Goal: Task Accomplishment & Management: Manage account settings

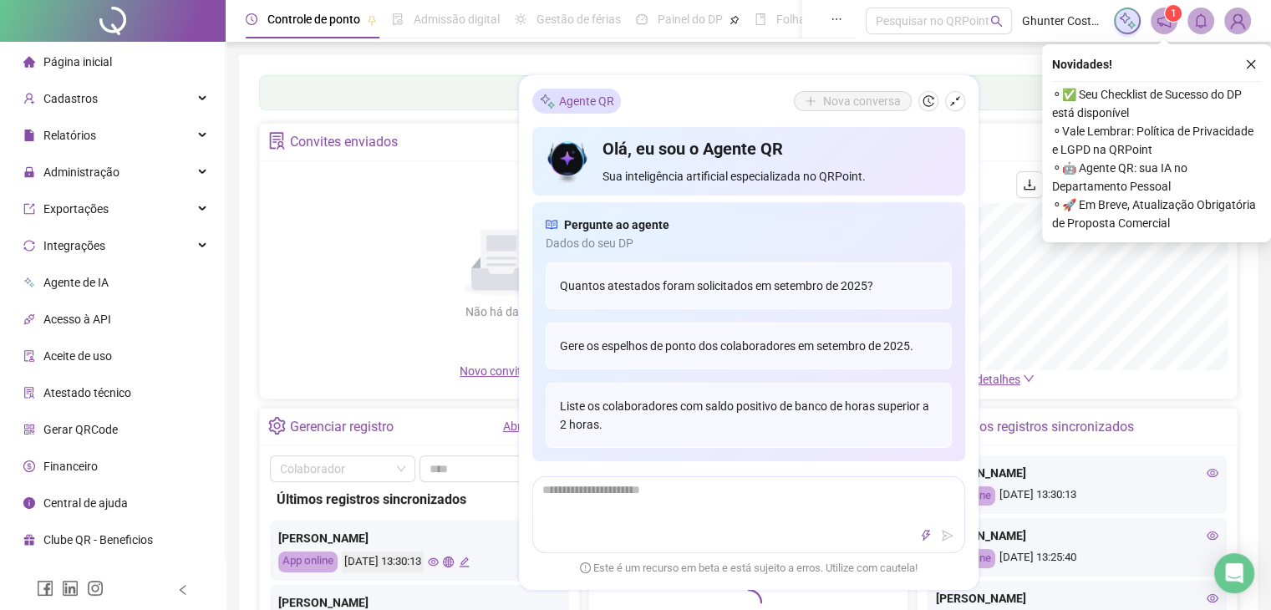
click at [1008, 94] on div "Painel de controle Contabilidade" at bounding box center [748, 92] width 978 height 35
click at [1251, 64] on icon "close" at bounding box center [1251, 64] width 9 height 9
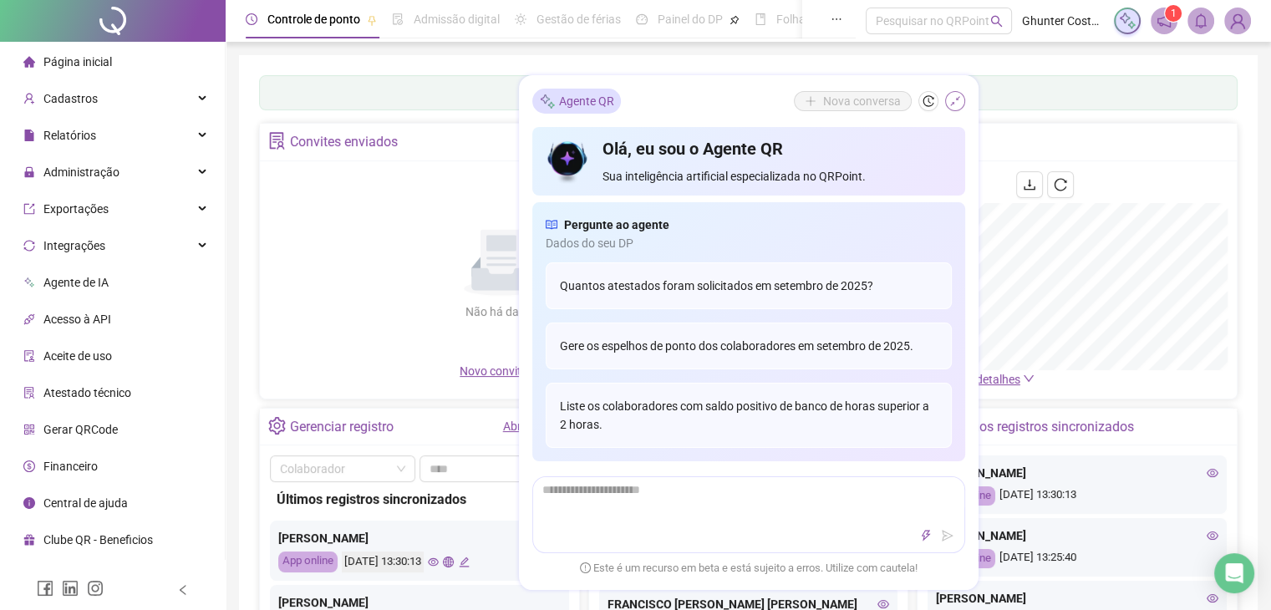
click at [956, 98] on icon "shrink" at bounding box center [955, 101] width 12 height 12
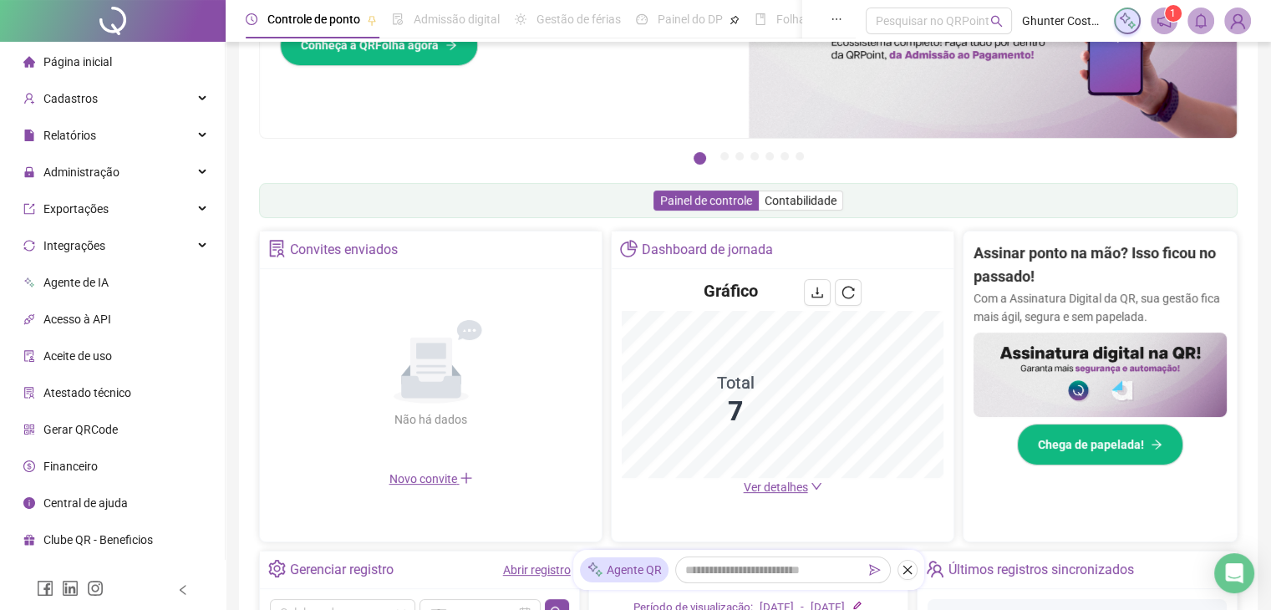
scroll to position [84, 0]
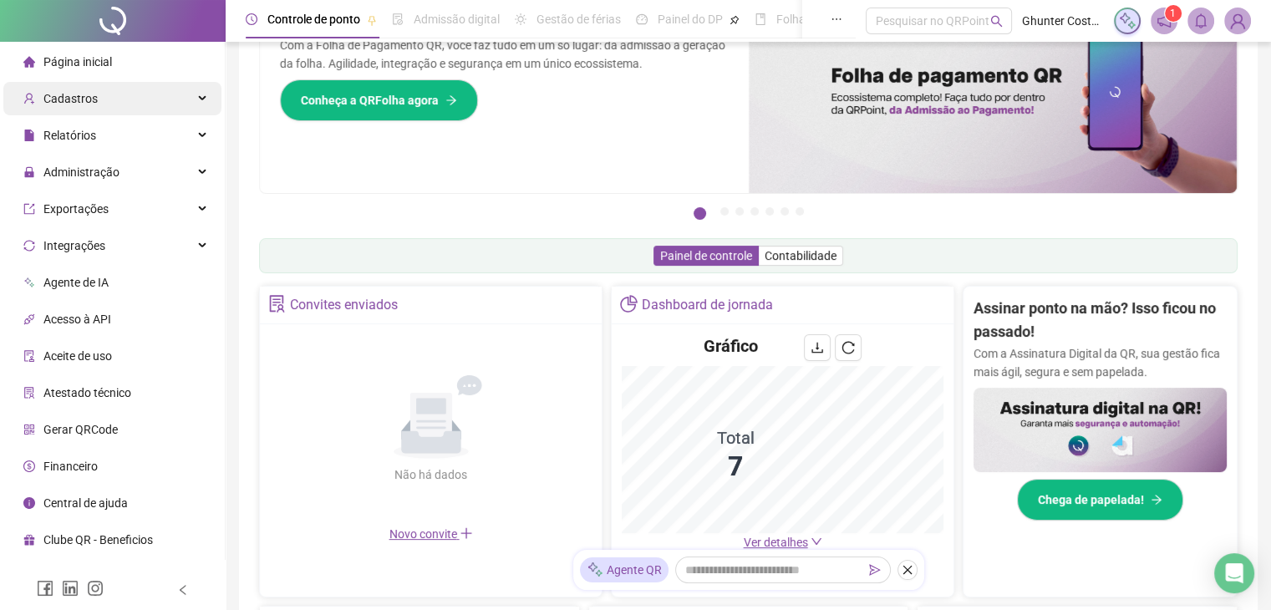
click at [74, 103] on span "Cadastros" at bounding box center [70, 98] width 54 height 13
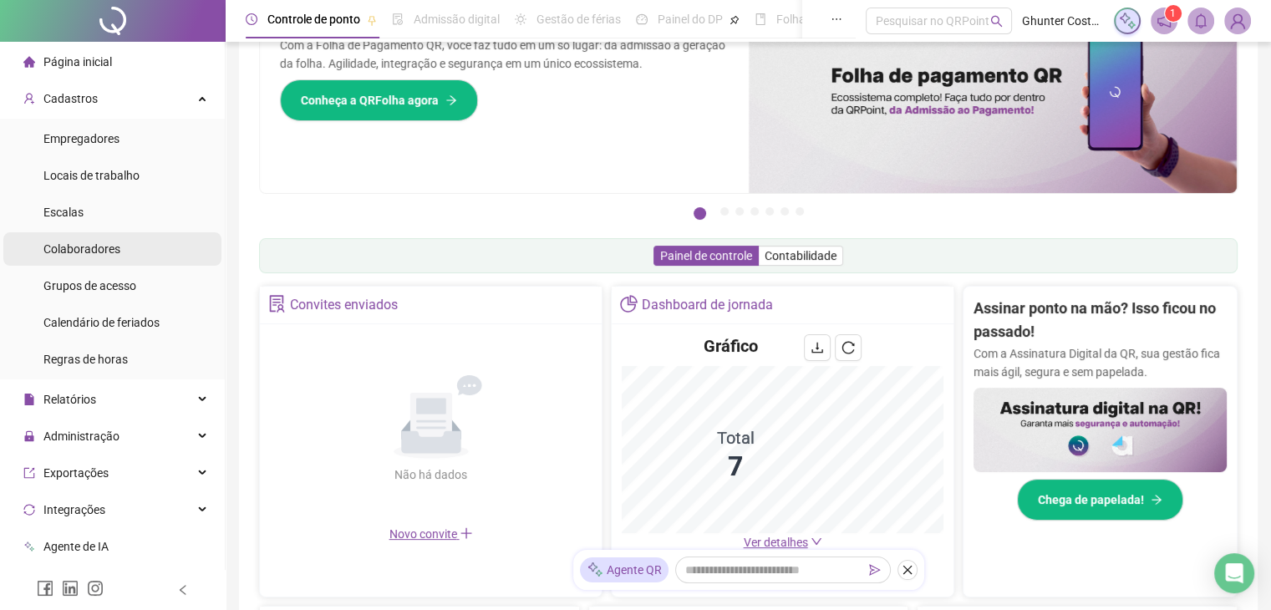
click at [93, 255] on span "Colaboradores" at bounding box center [81, 248] width 77 height 13
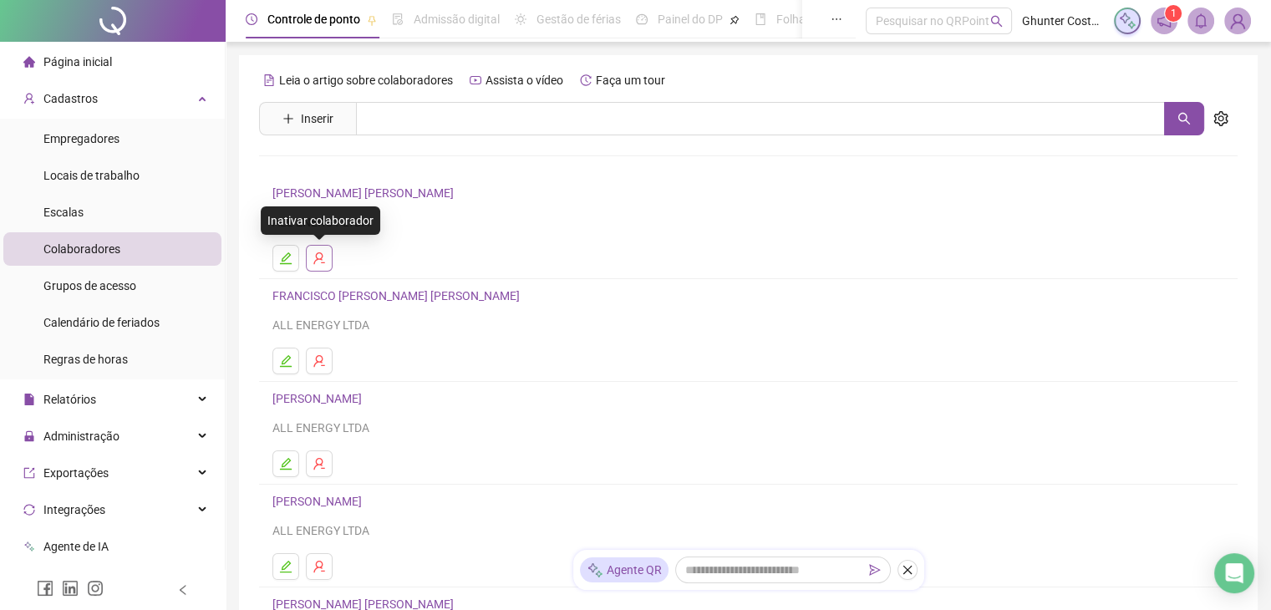
click at [322, 262] on icon "user-delete" at bounding box center [318, 258] width 13 height 13
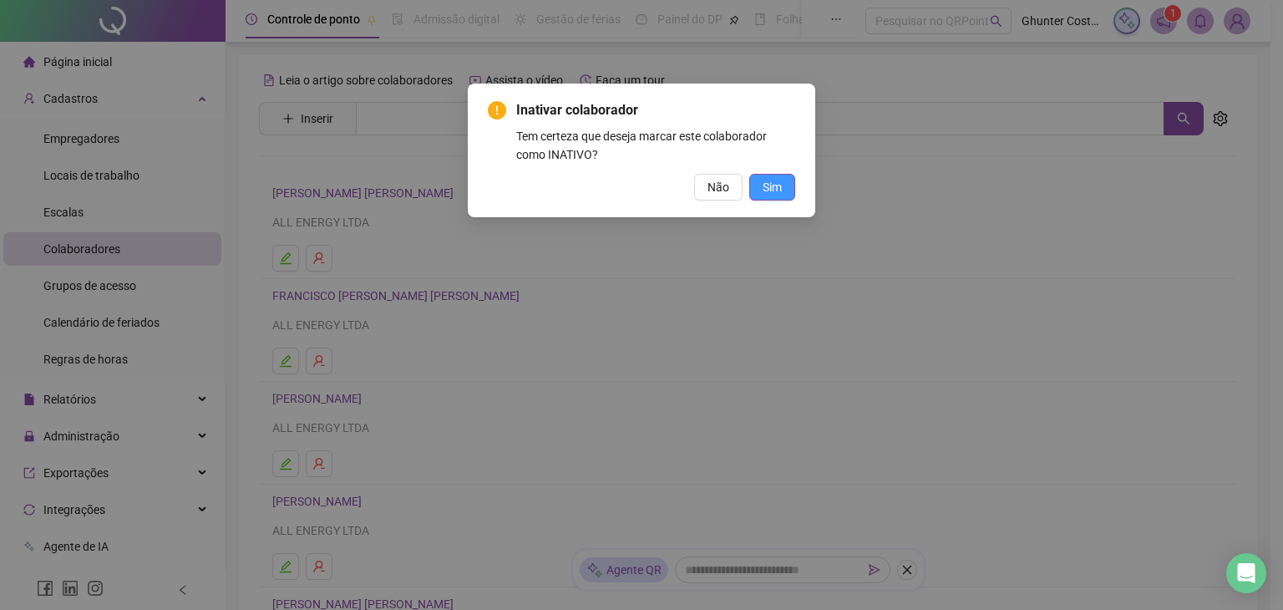
click at [774, 187] on span "Sim" at bounding box center [772, 187] width 19 height 18
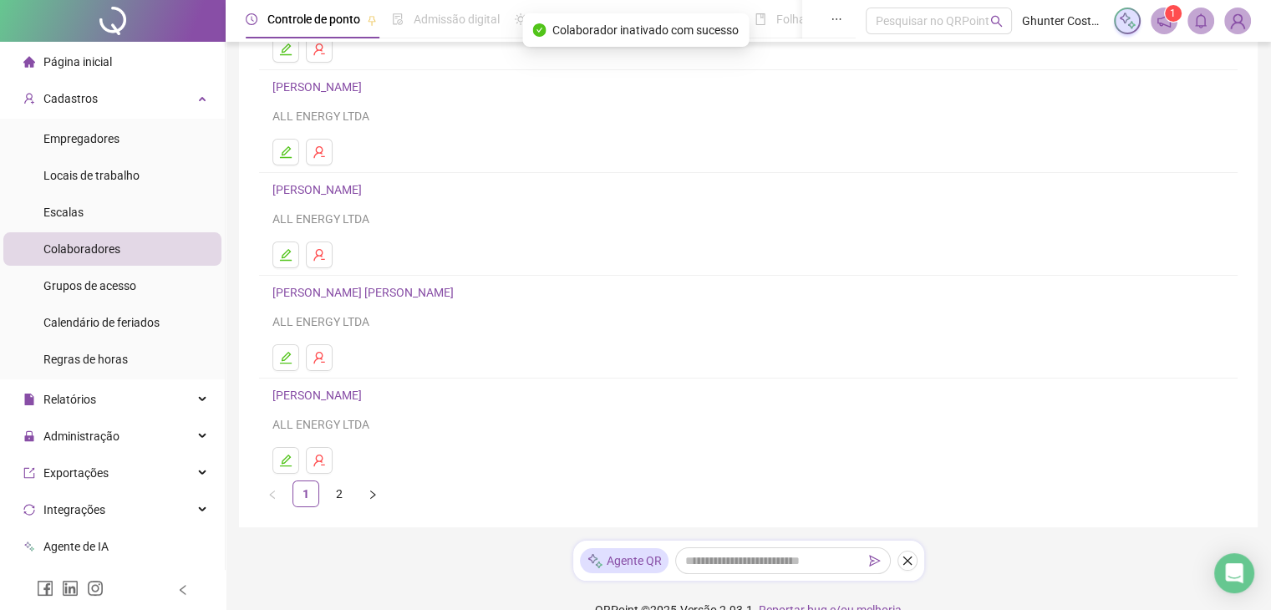
scroll to position [237, 0]
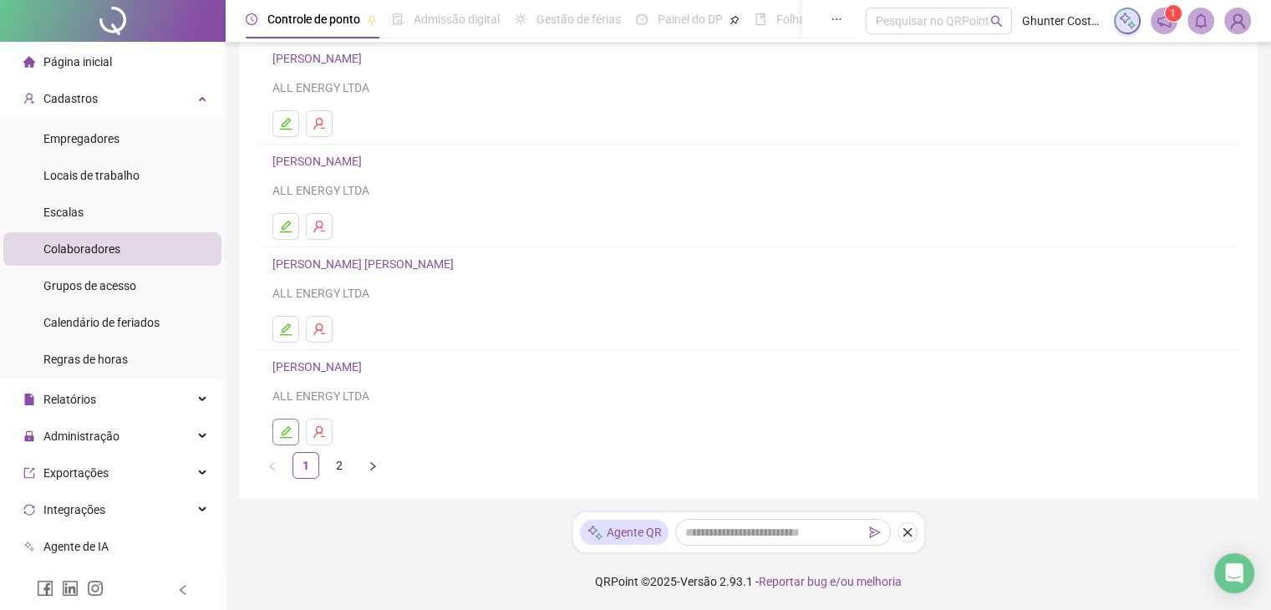
click at [277, 429] on button "button" at bounding box center [285, 432] width 27 height 27
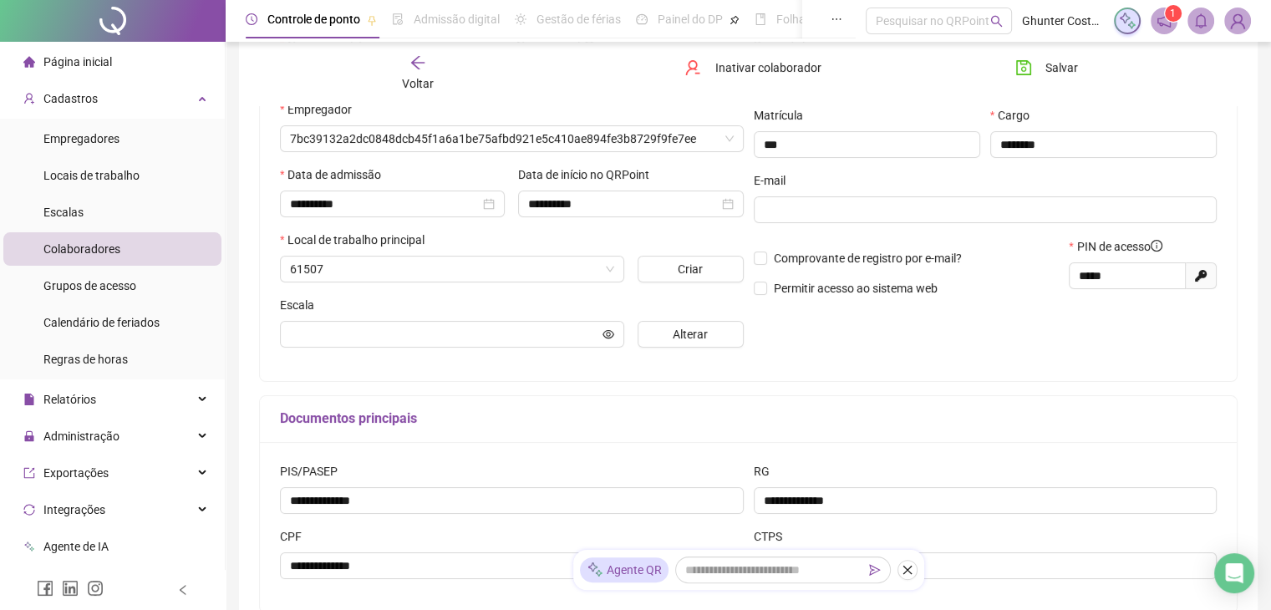
scroll to position [246, 0]
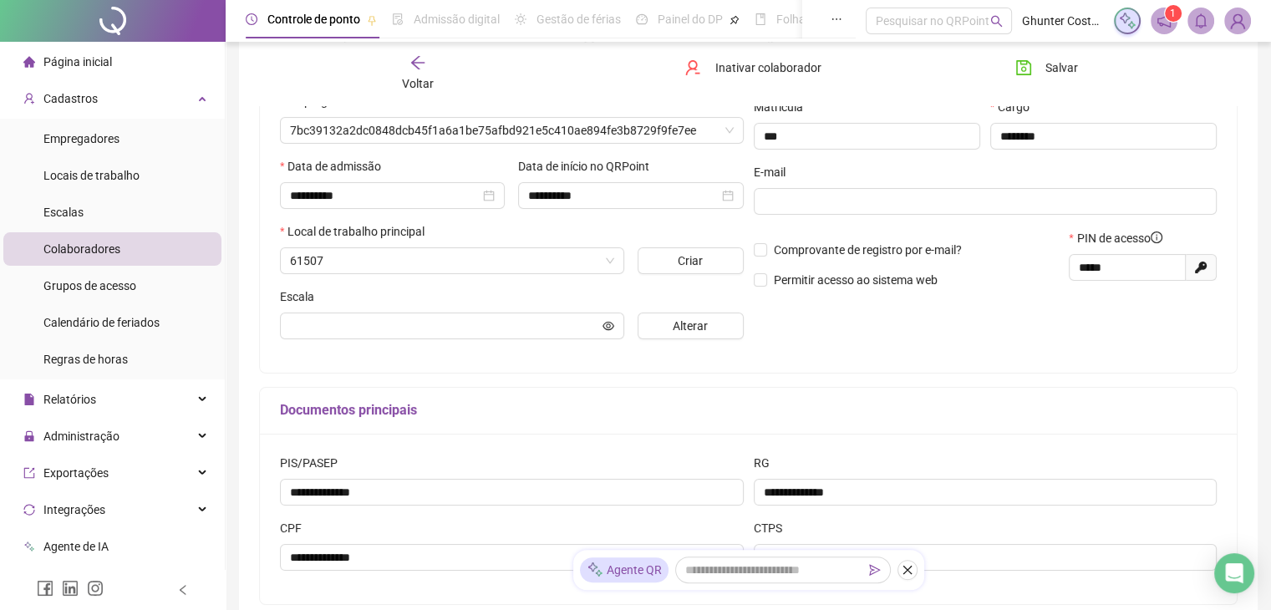
type input "**********"
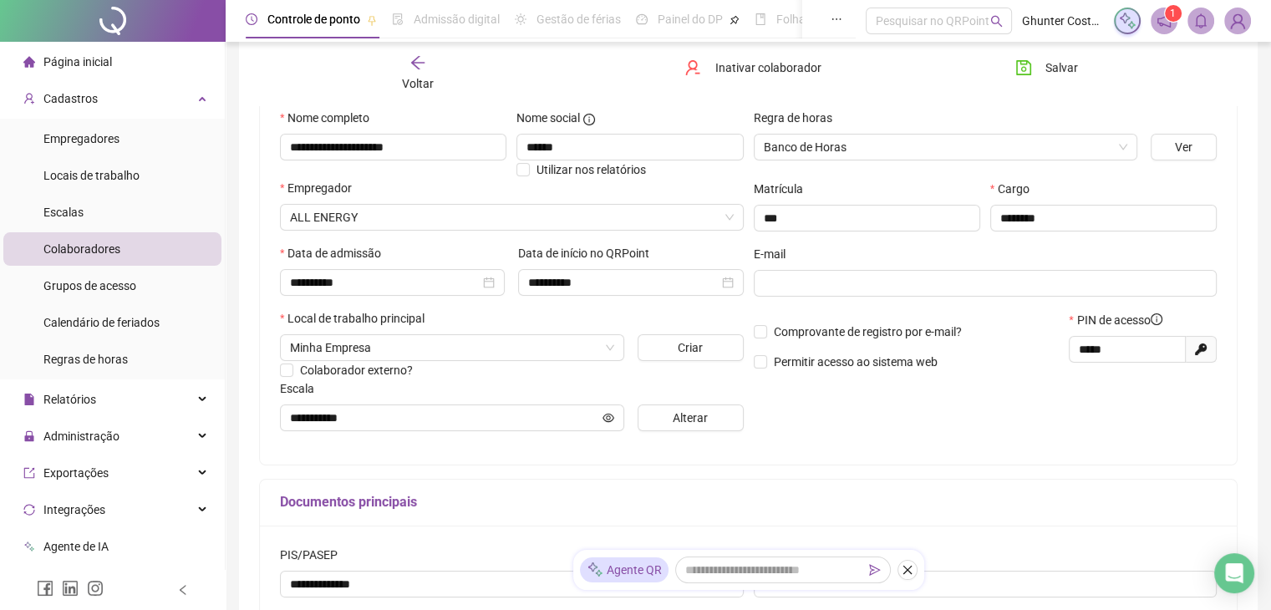
scroll to position [162, 0]
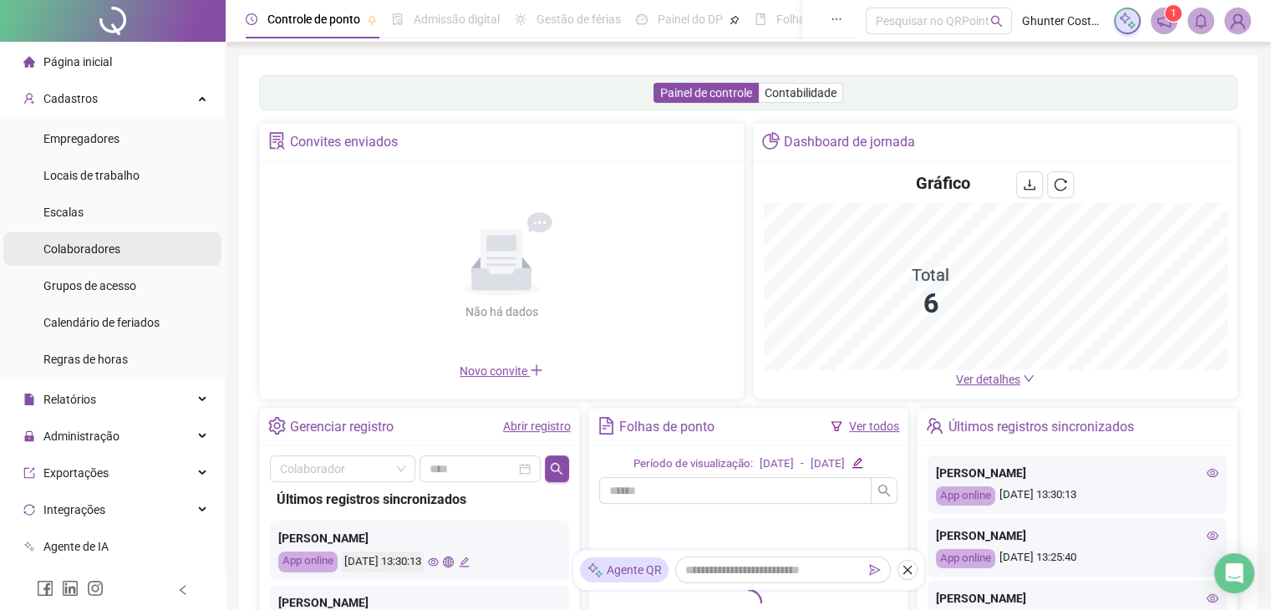
click at [97, 245] on span "Colaboradores" at bounding box center [81, 248] width 77 height 13
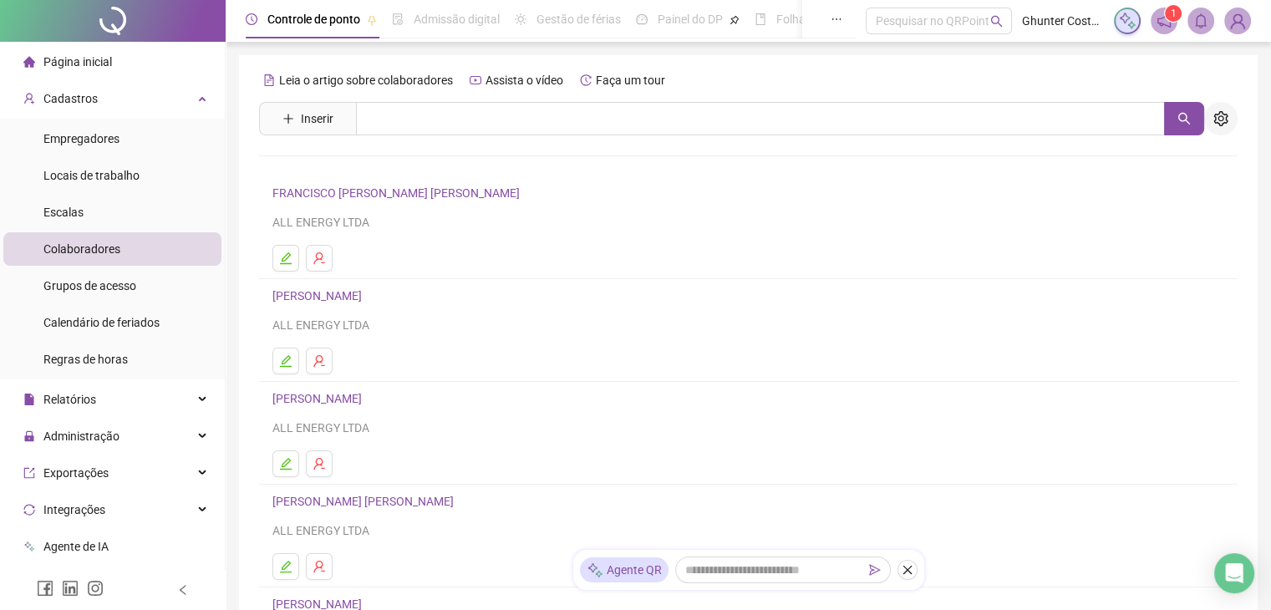
click at [1225, 118] on icon "setting" at bounding box center [1220, 118] width 14 height 15
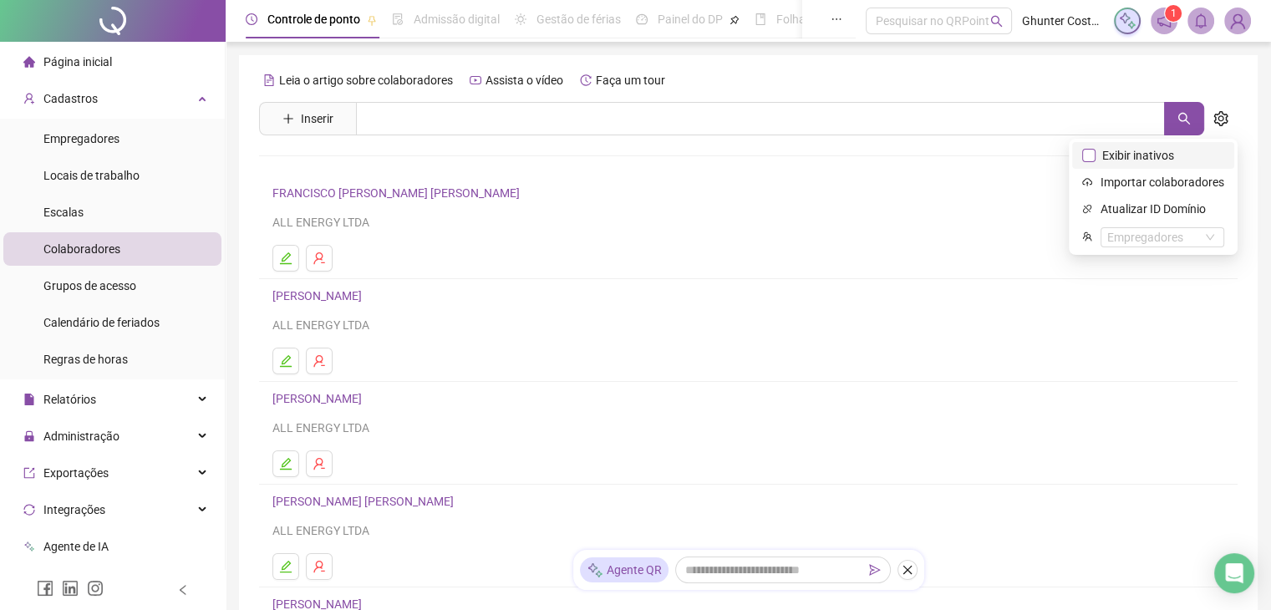
click at [1146, 155] on span "Exibir inativos" at bounding box center [1137, 155] width 85 height 18
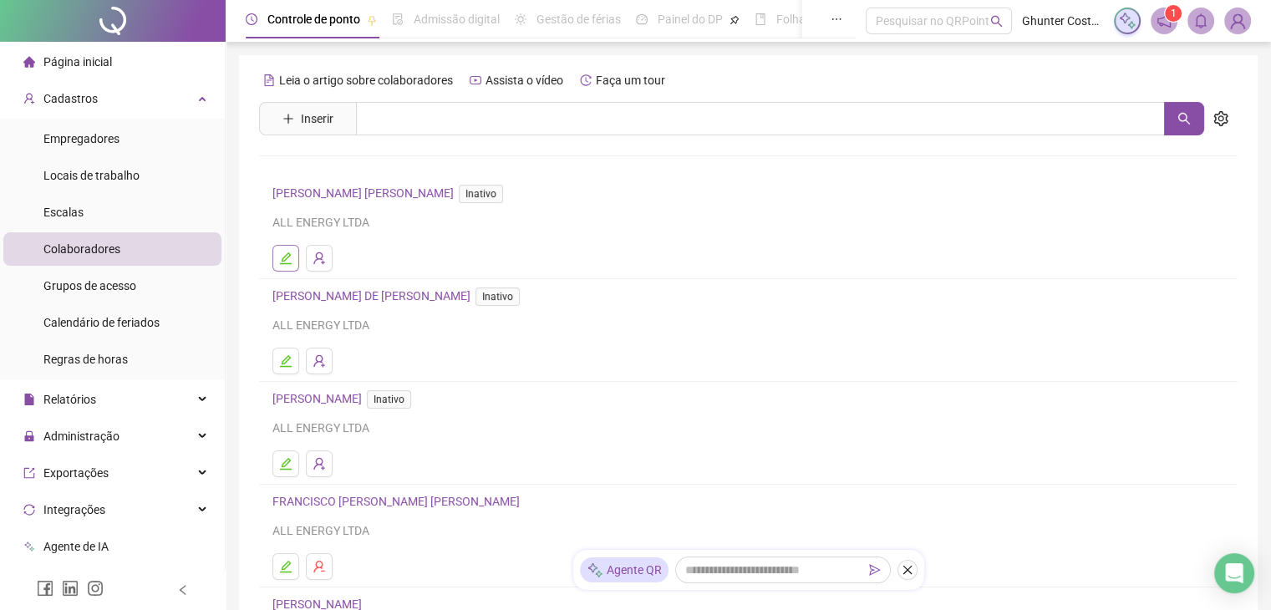
click at [281, 253] on icon "edit" at bounding box center [285, 258] width 13 height 13
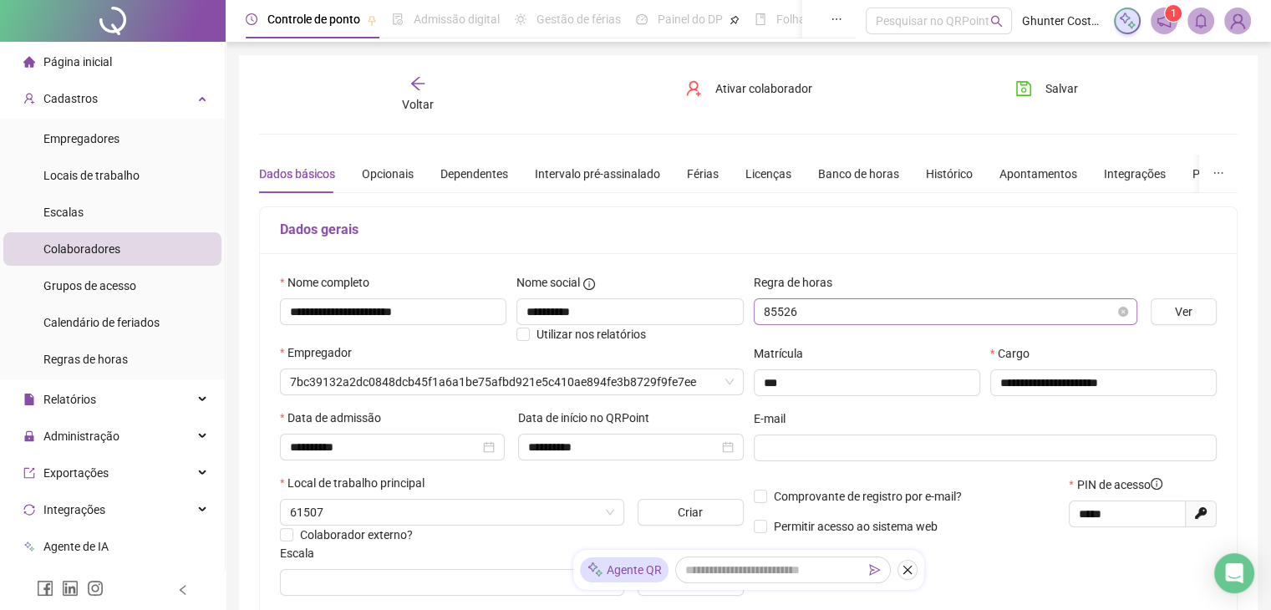
type input "**********"
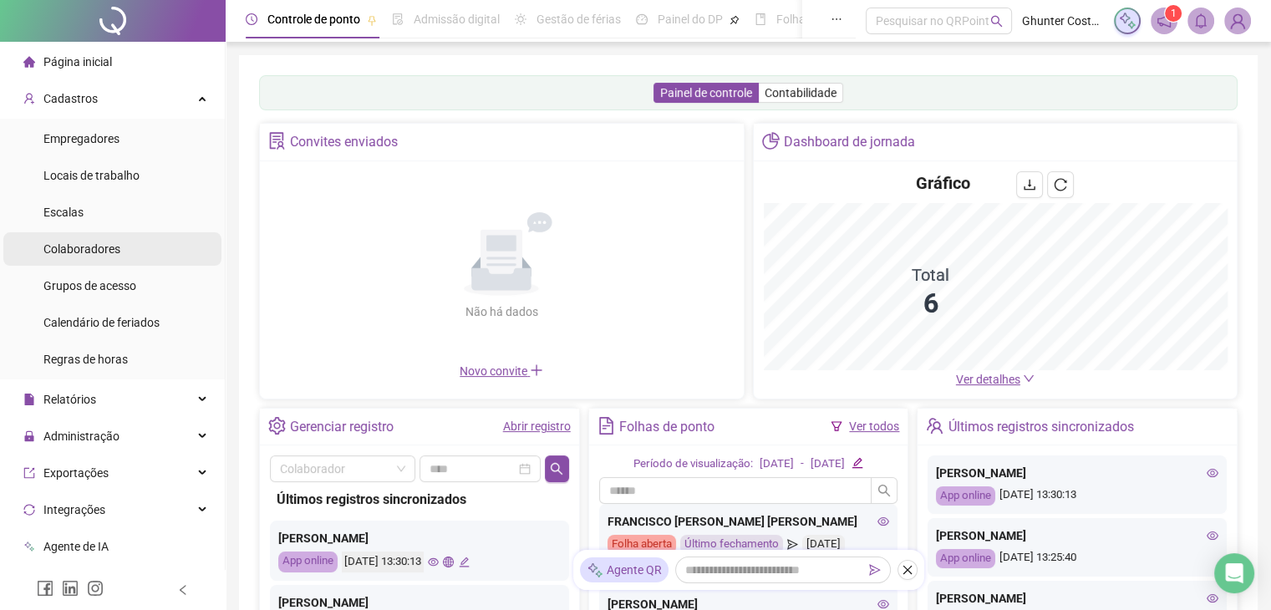
click at [95, 242] on span "Colaboradores" at bounding box center [81, 248] width 77 height 13
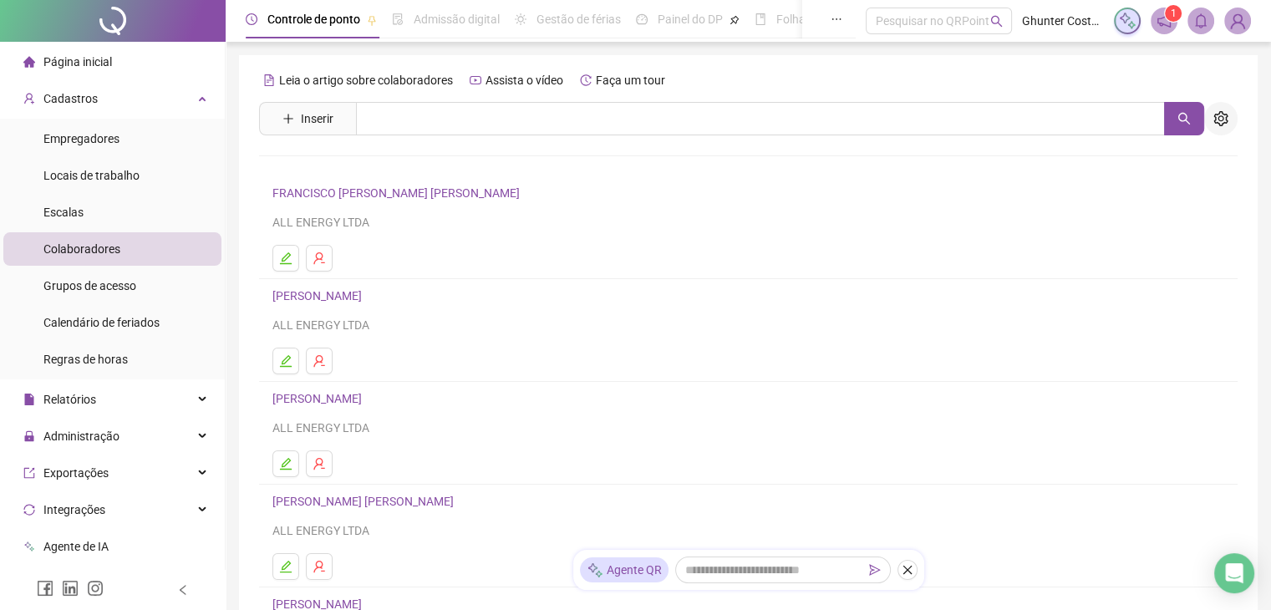
click at [1221, 114] on icon "setting" at bounding box center [1220, 118] width 15 height 15
click at [293, 118] on icon "plus" at bounding box center [288, 119] width 12 height 12
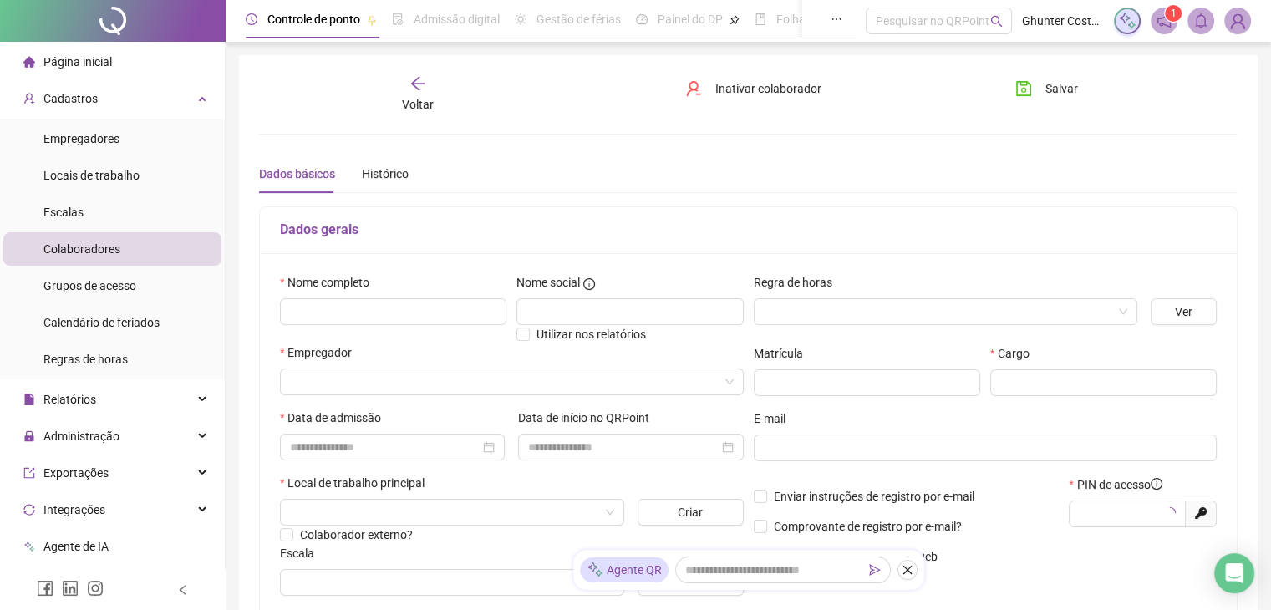
type input "*****"
click at [853, 379] on input "text" at bounding box center [867, 382] width 226 height 27
type input "*"
type input "**"
click at [1008, 380] on input "text" at bounding box center [1103, 382] width 226 height 27
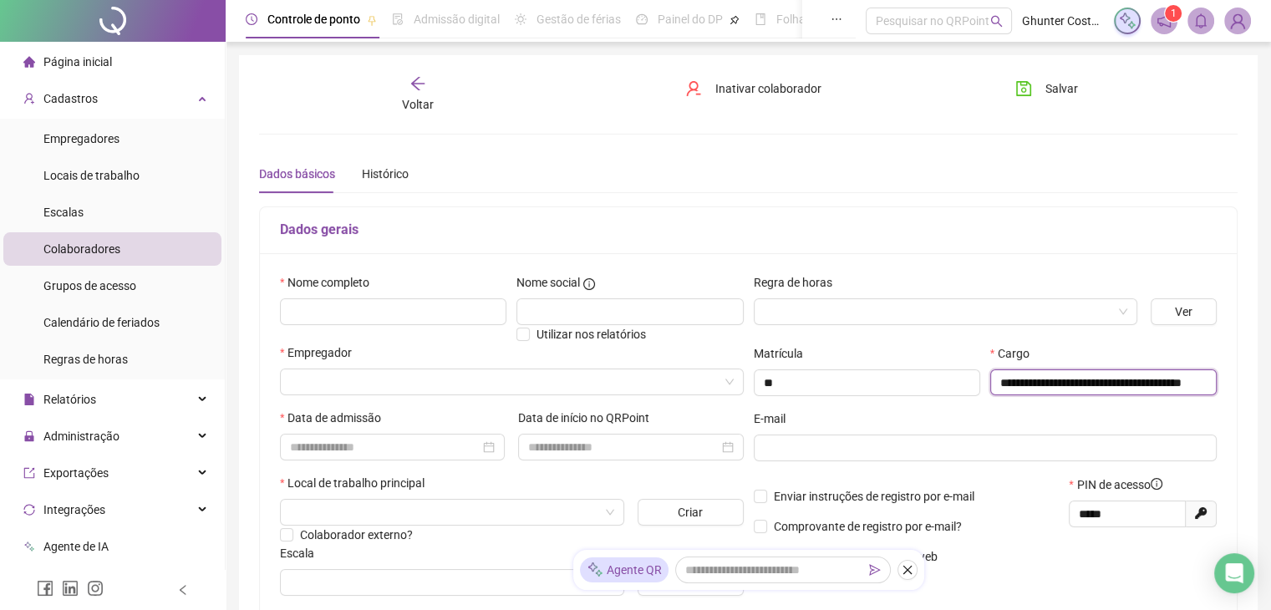
scroll to position [0, 72]
type input "**********"
click at [481, 308] on input "text" at bounding box center [393, 311] width 226 height 27
type input "*"
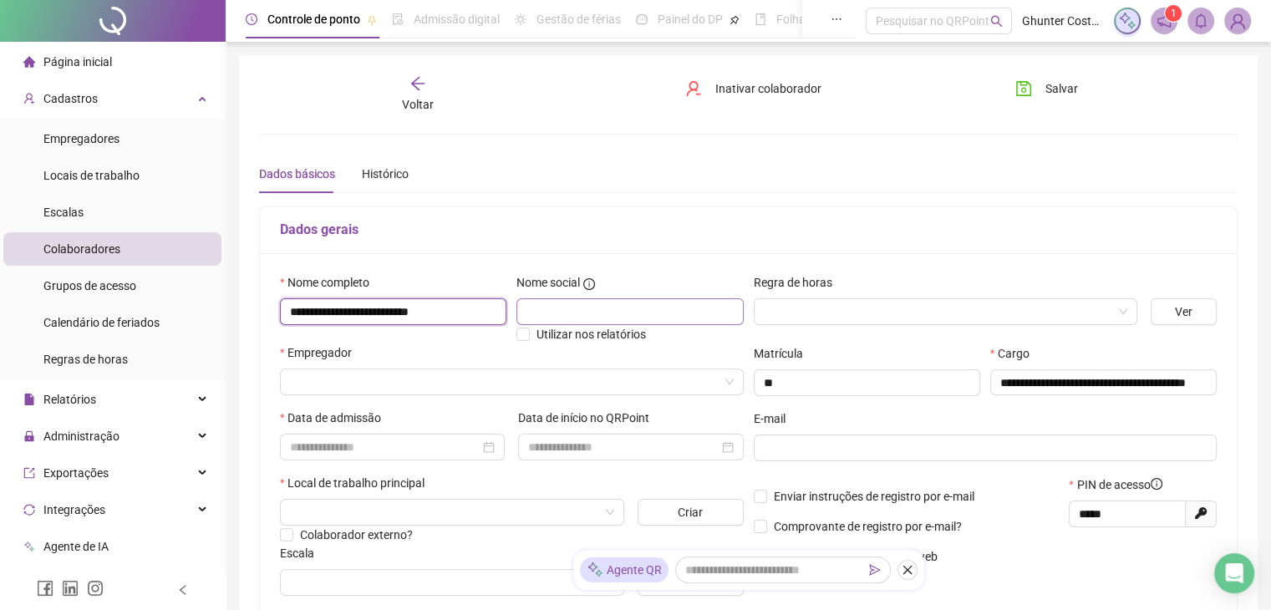
type input "**********"
click at [638, 317] on input "text" at bounding box center [629, 311] width 226 height 27
type input "******"
click at [868, 312] on input "search" at bounding box center [938, 311] width 348 height 25
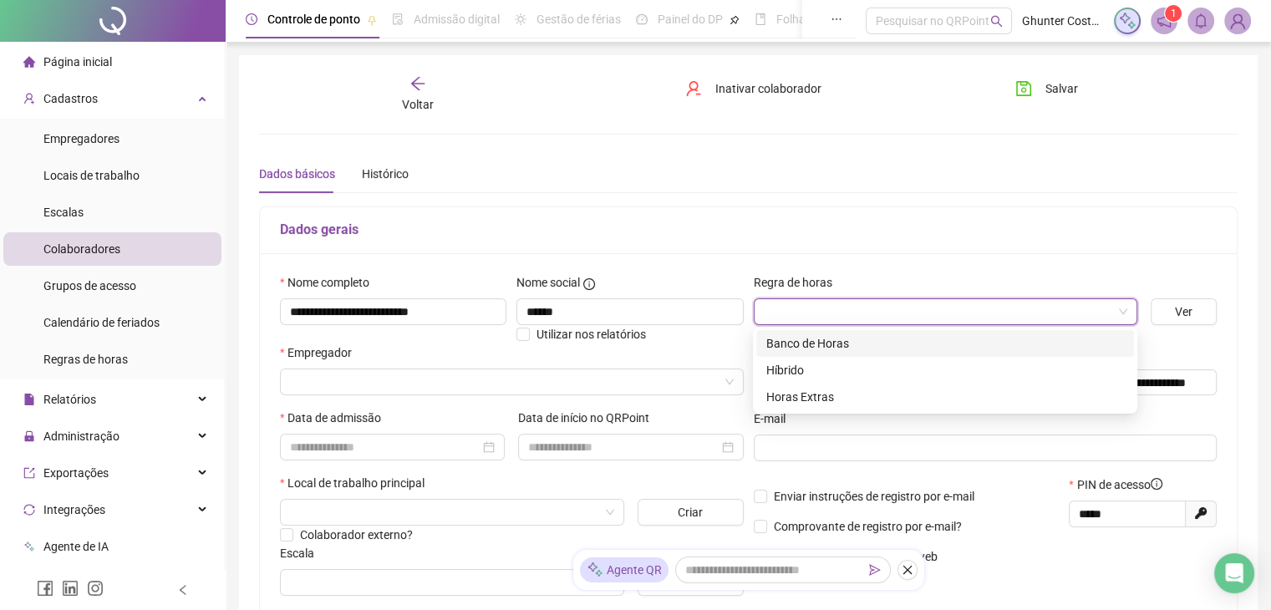
click at [818, 341] on div "Banco de Horas" at bounding box center [945, 343] width 358 height 18
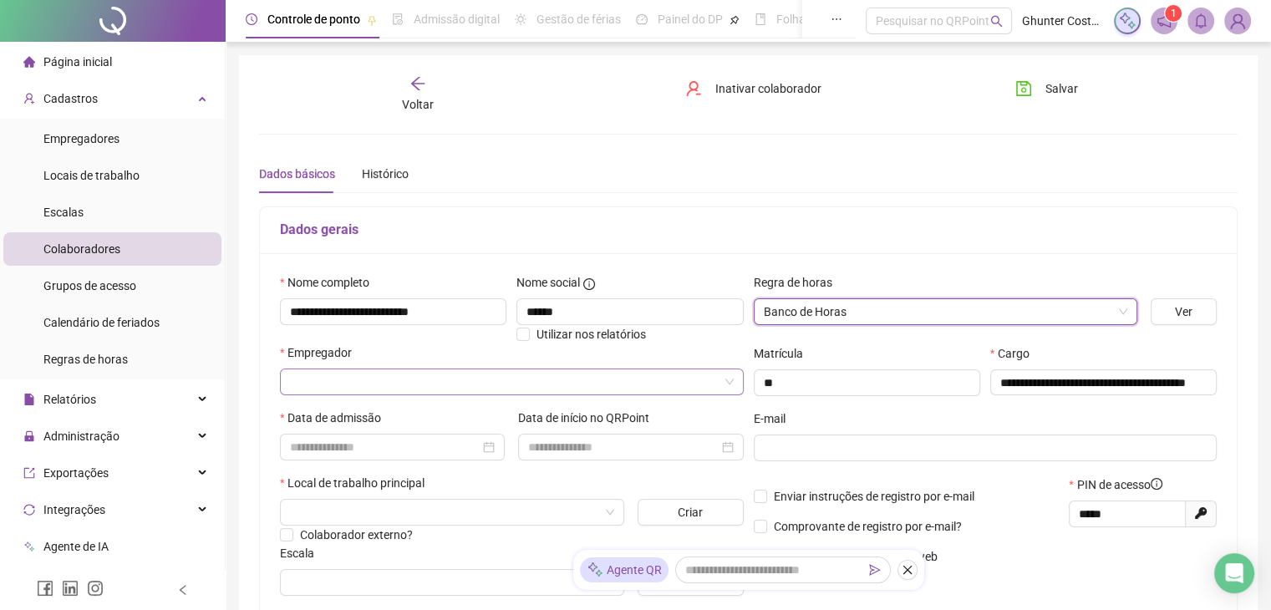
click at [312, 382] on input "search" at bounding box center [504, 381] width 429 height 25
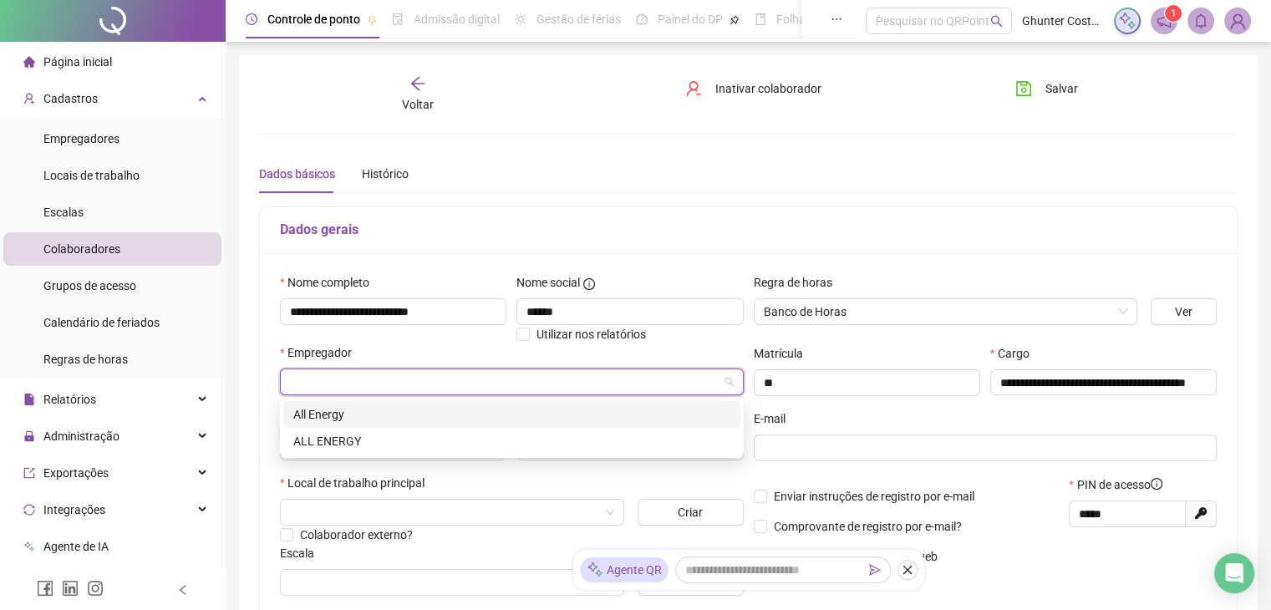
click at [328, 415] on div "All Energy" at bounding box center [511, 414] width 437 height 18
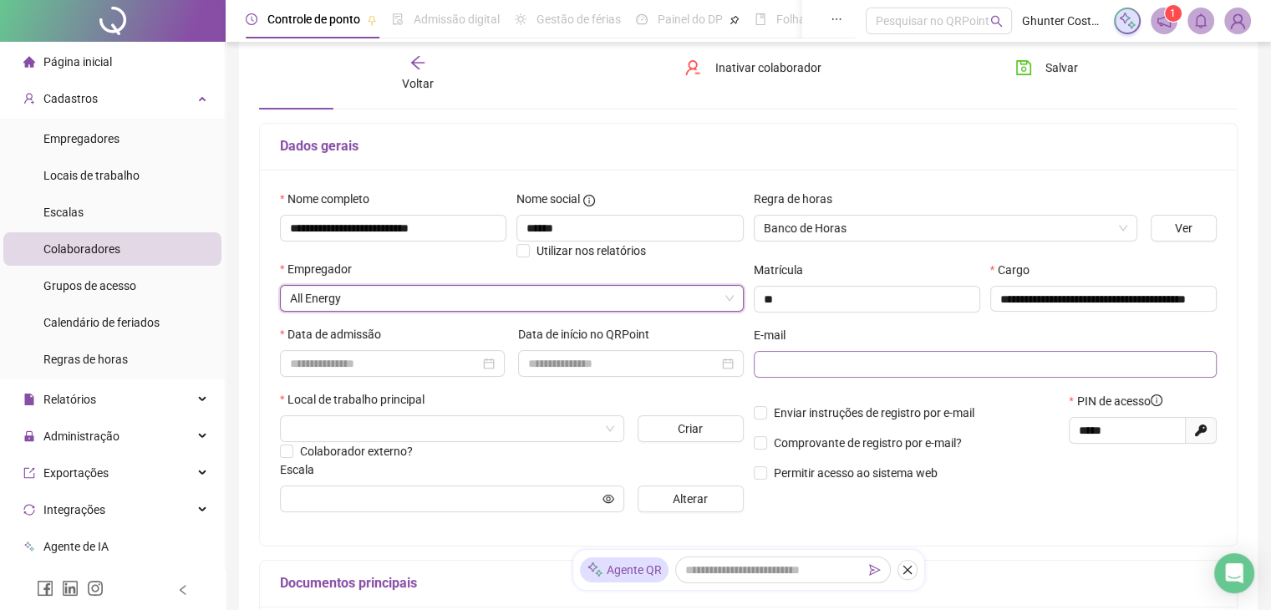
scroll to position [84, 0]
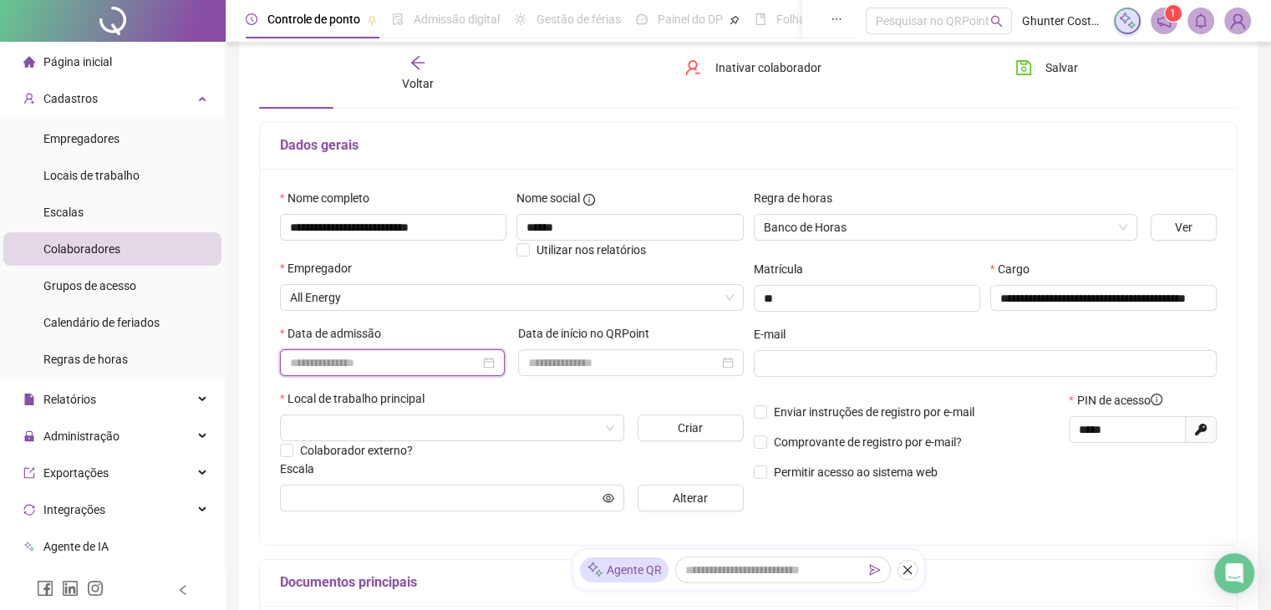
click at [326, 368] on input at bounding box center [385, 362] width 190 height 18
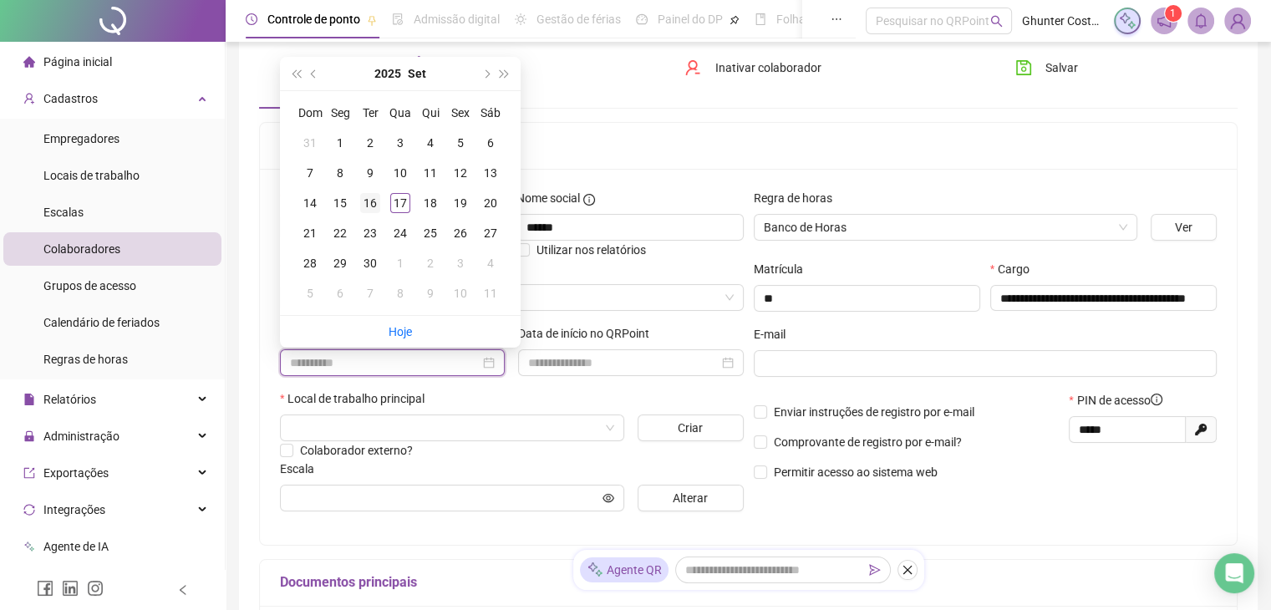
type input "**********"
click at [371, 202] on div "16" at bounding box center [370, 203] width 20 height 20
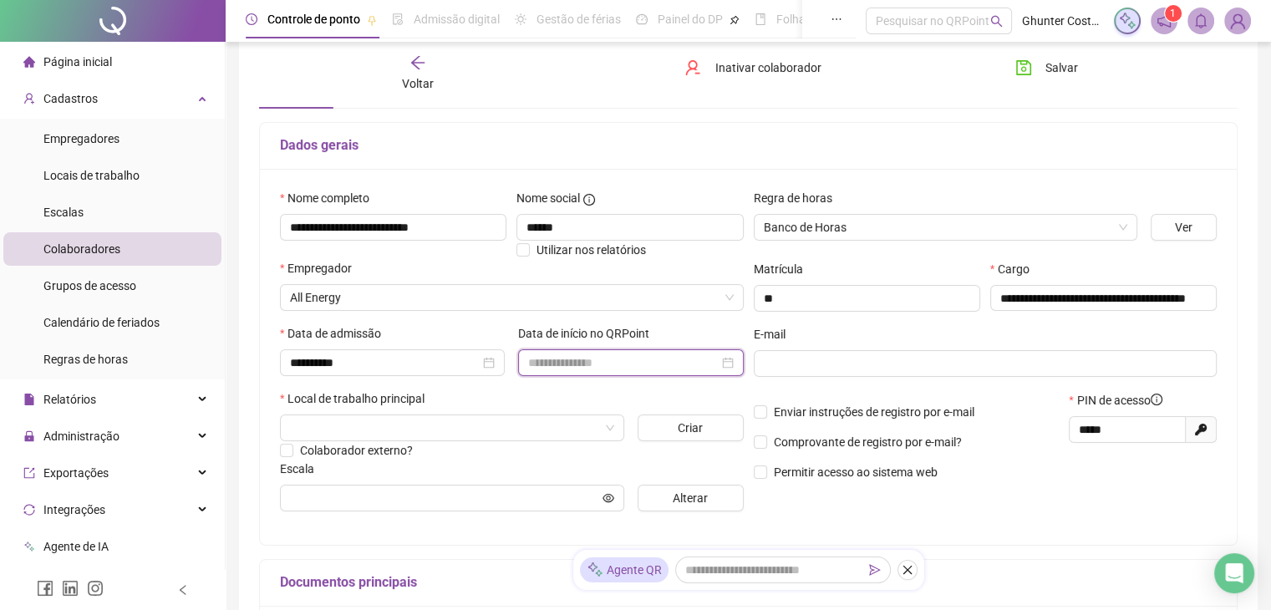
click at [568, 362] on input at bounding box center [623, 362] width 190 height 18
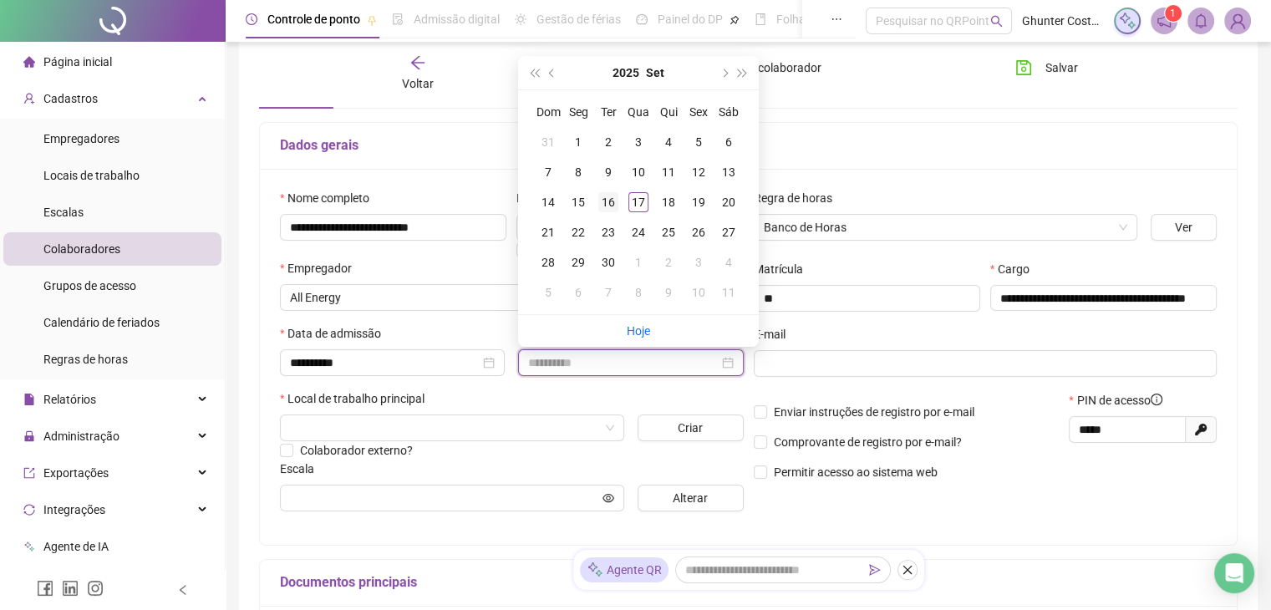
type input "**********"
click at [612, 201] on div "16" at bounding box center [608, 202] width 20 height 20
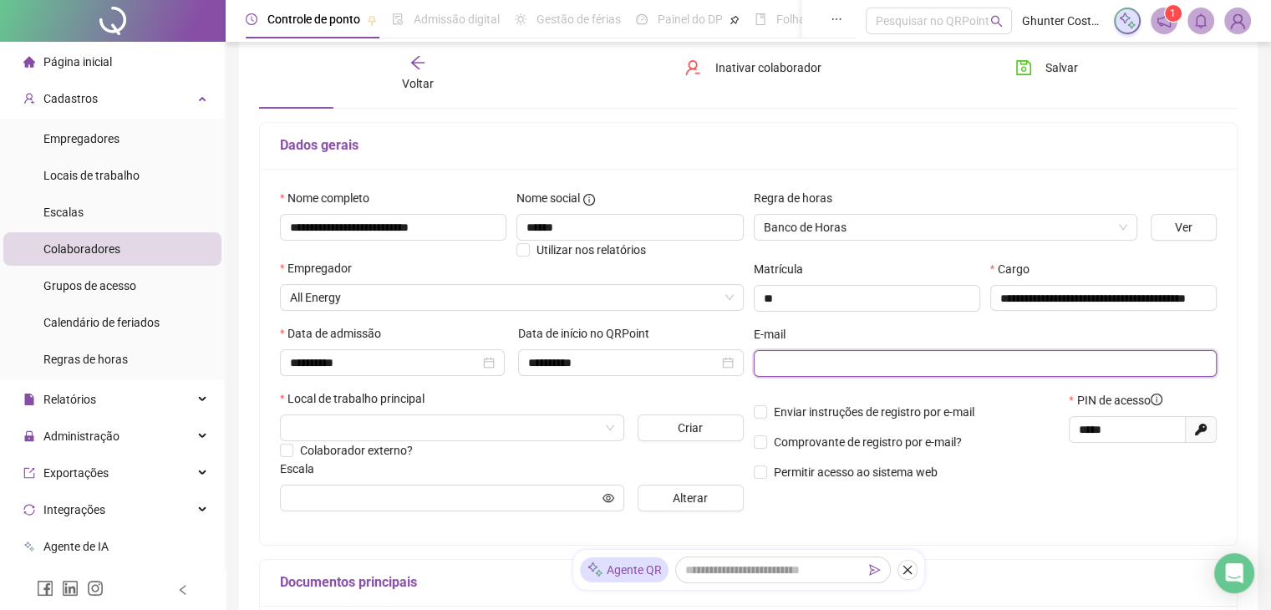
click at [832, 369] on input "text" at bounding box center [984, 363] width 440 height 18
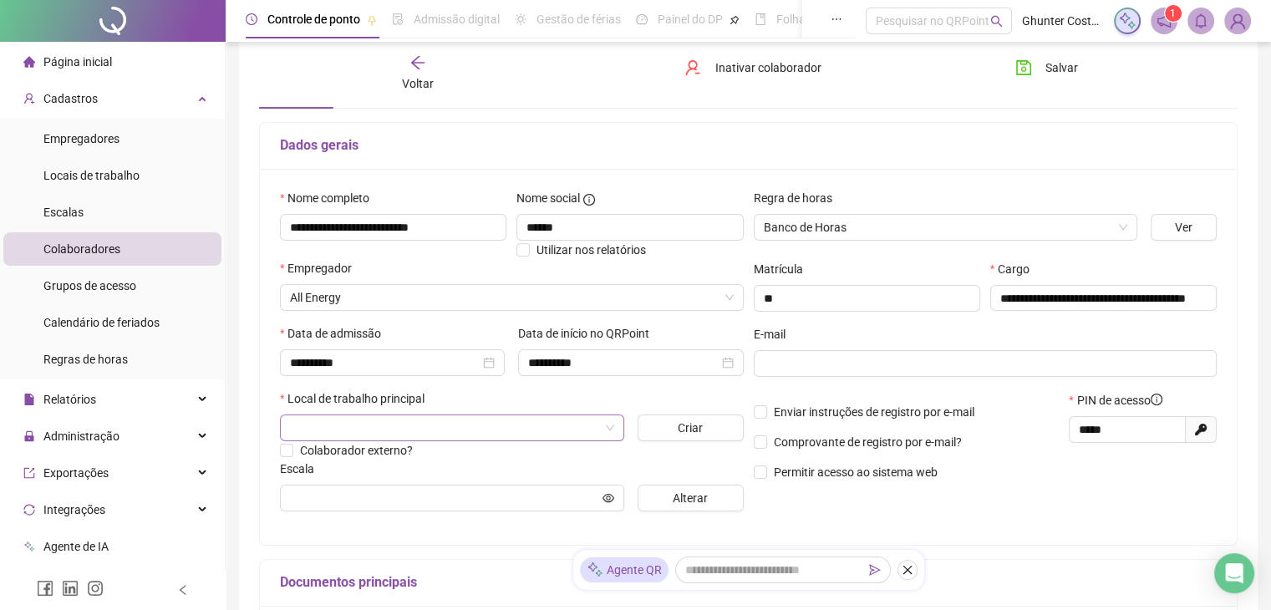
click at [414, 432] on input "search" at bounding box center [444, 427] width 309 height 25
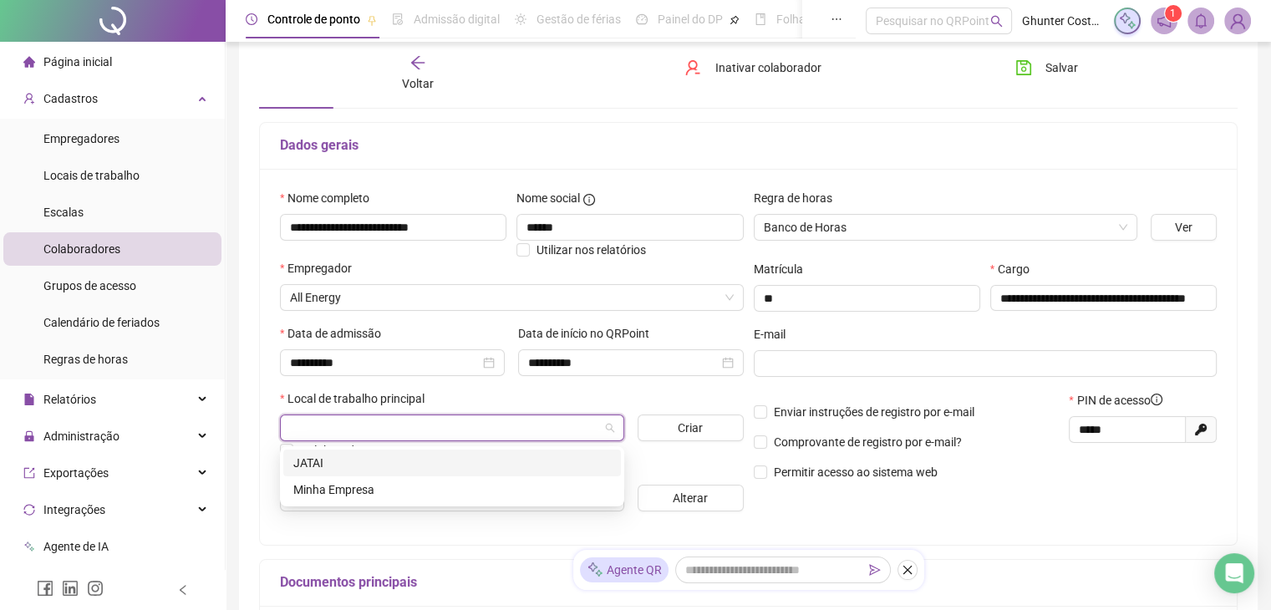
click at [353, 470] on div "JATAI" at bounding box center [452, 463] width 318 height 18
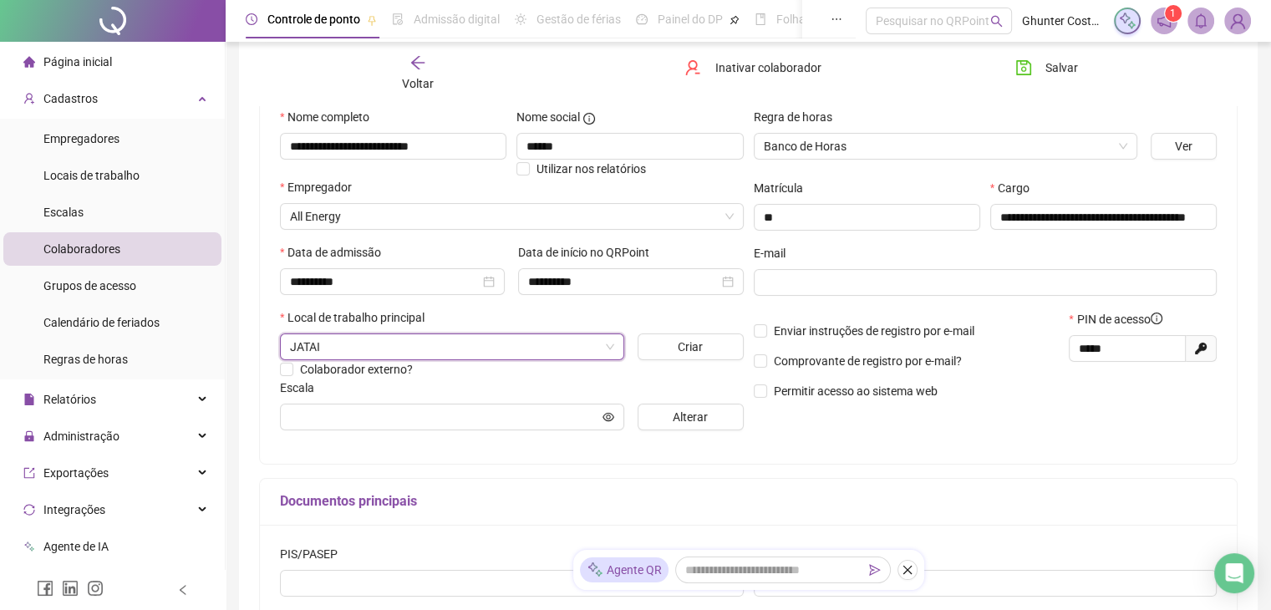
scroll to position [167, 0]
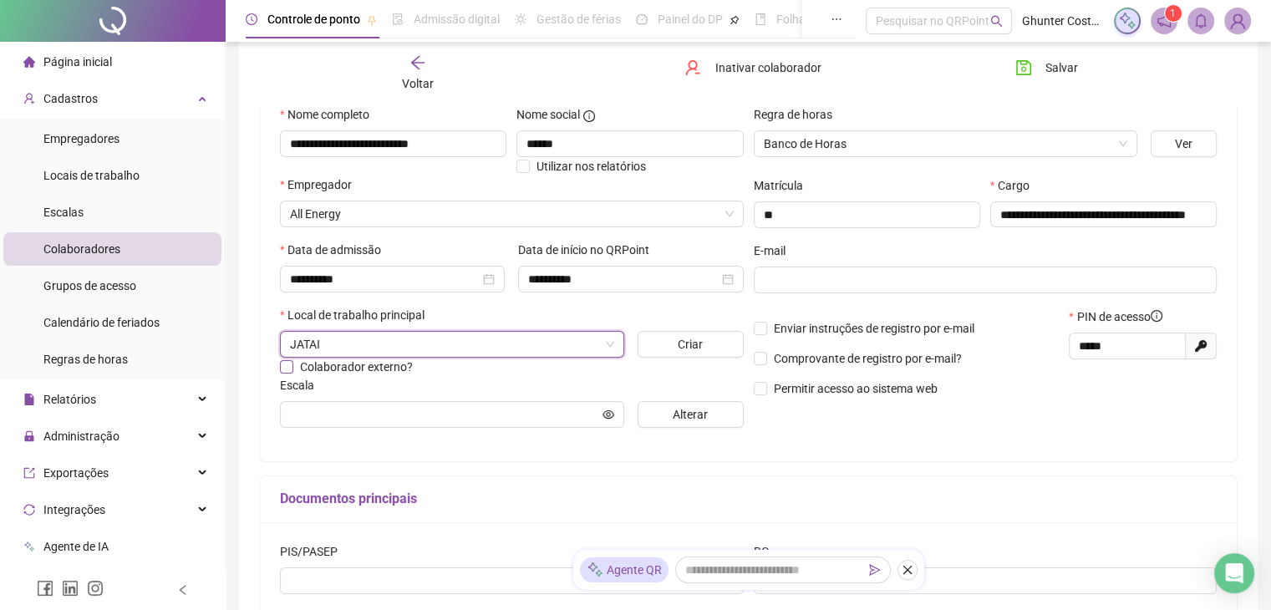
click at [284, 375] on label "Colaborador externo?" at bounding box center [350, 367] width 140 height 18
click at [419, 409] on input "text" at bounding box center [444, 414] width 309 height 18
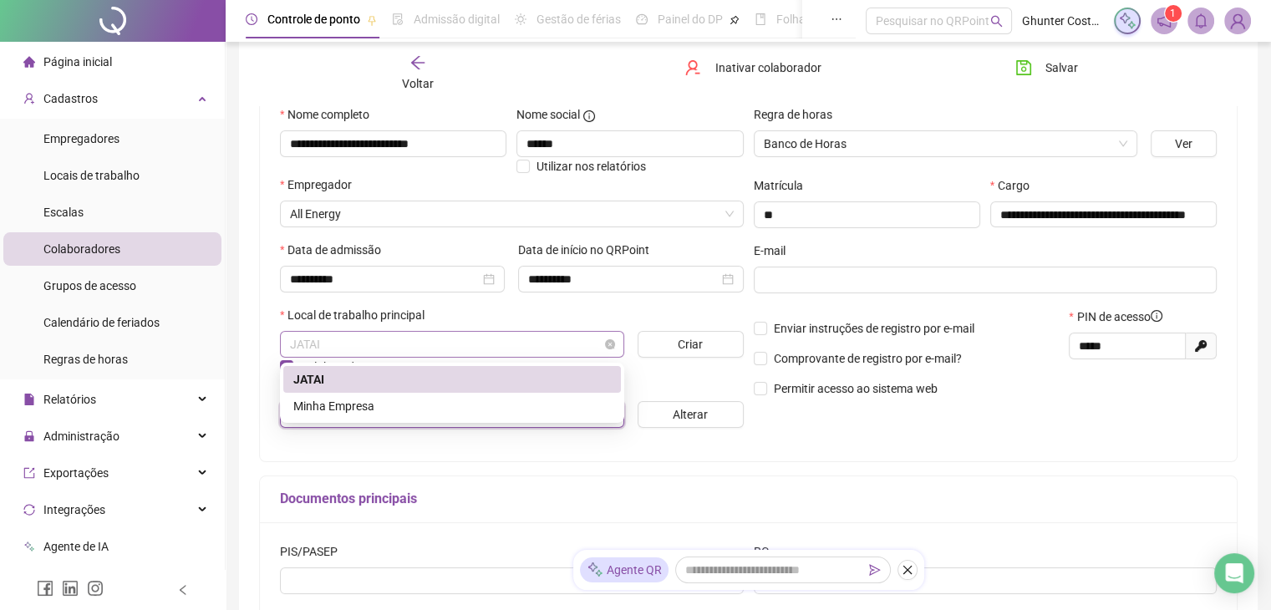
click at [506, 355] on span "JATAI" at bounding box center [452, 344] width 324 height 25
click at [318, 412] on div "Minha Empresa" at bounding box center [452, 406] width 318 height 18
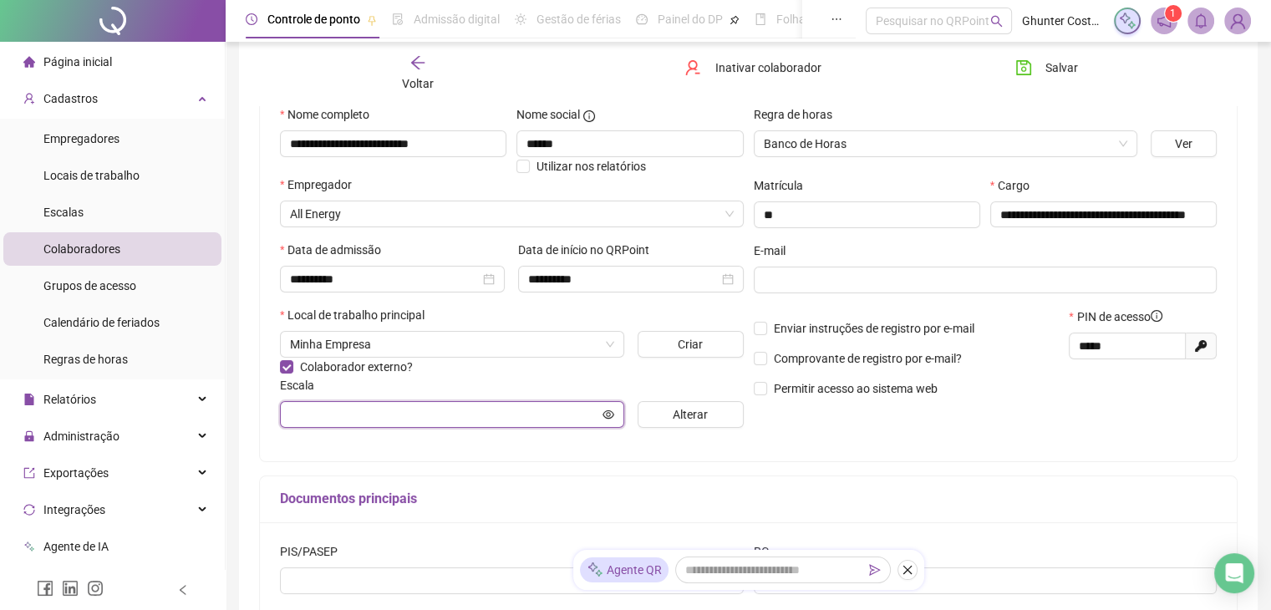
click at [358, 416] on input "text" at bounding box center [444, 414] width 309 height 18
click at [670, 415] on button "Alterar" at bounding box center [691, 414] width 106 height 27
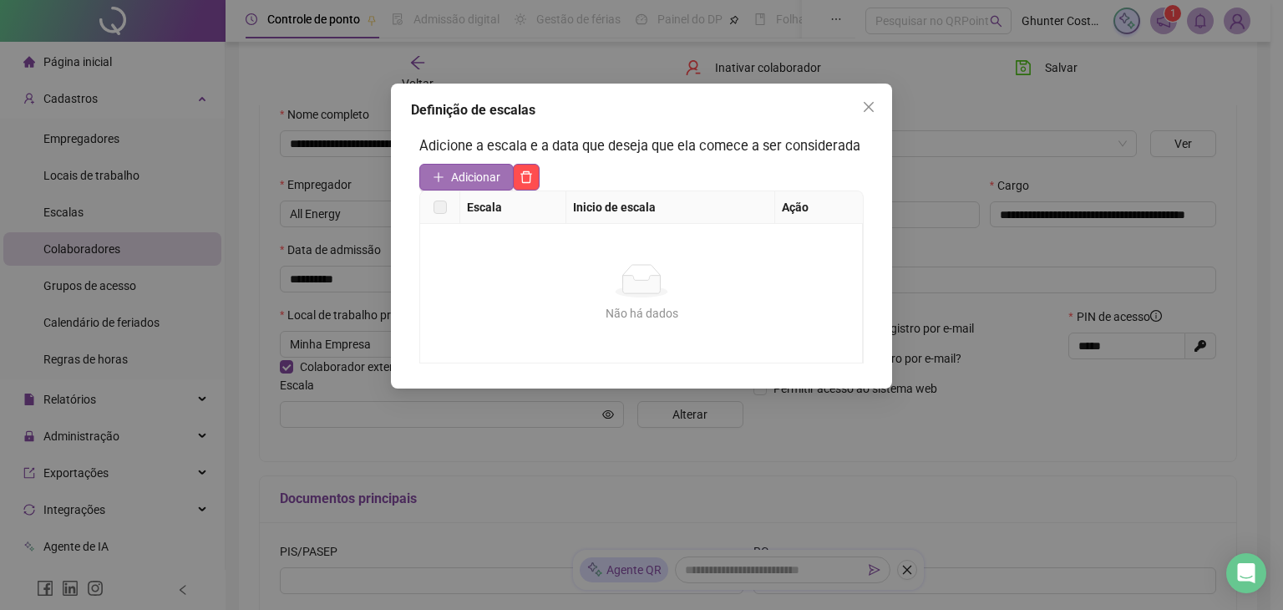
click at [469, 176] on span "Adicionar" at bounding box center [475, 177] width 49 height 18
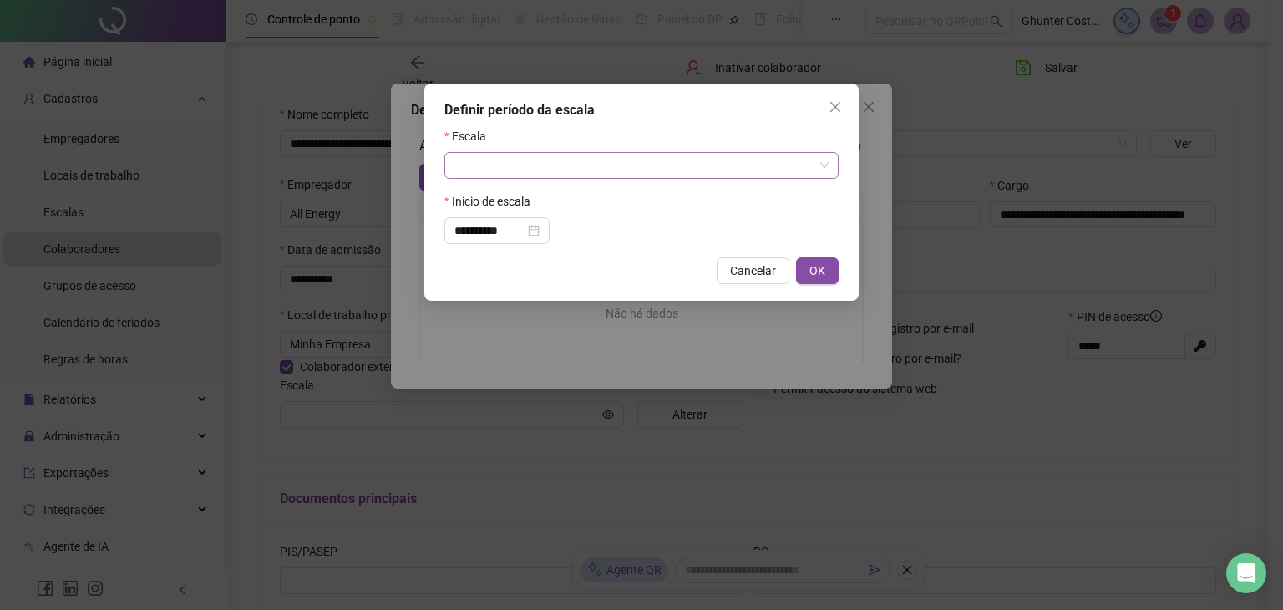
click at [488, 171] on input "search" at bounding box center [634, 165] width 359 height 25
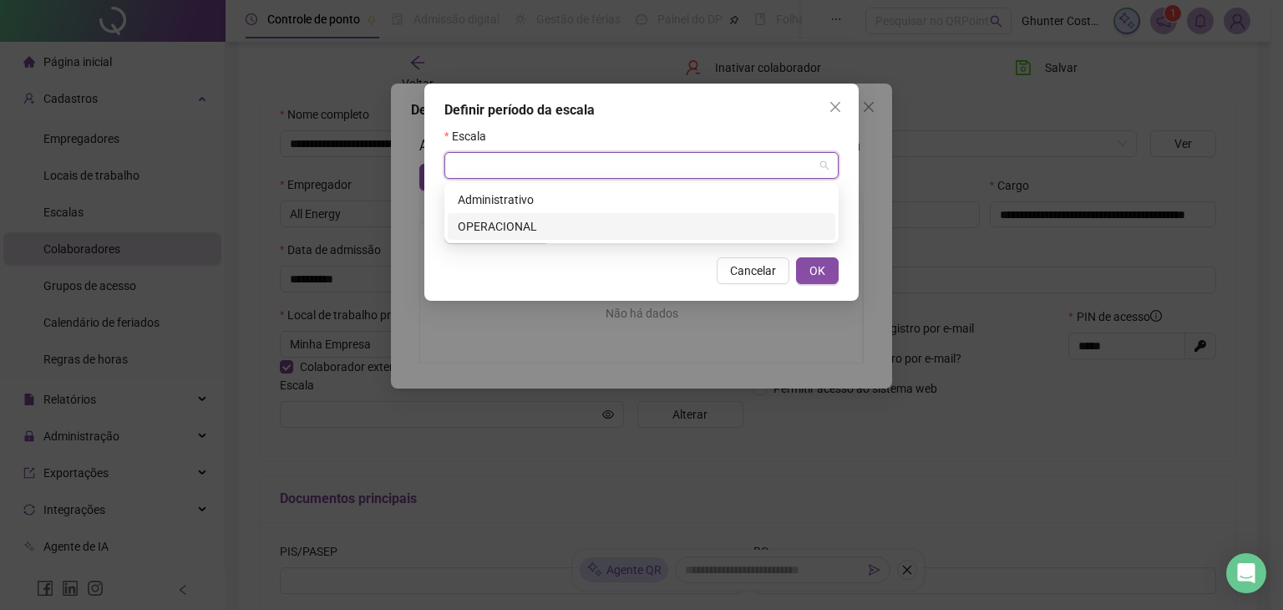
click at [506, 226] on div "OPERACIONAL" at bounding box center [642, 226] width 368 height 18
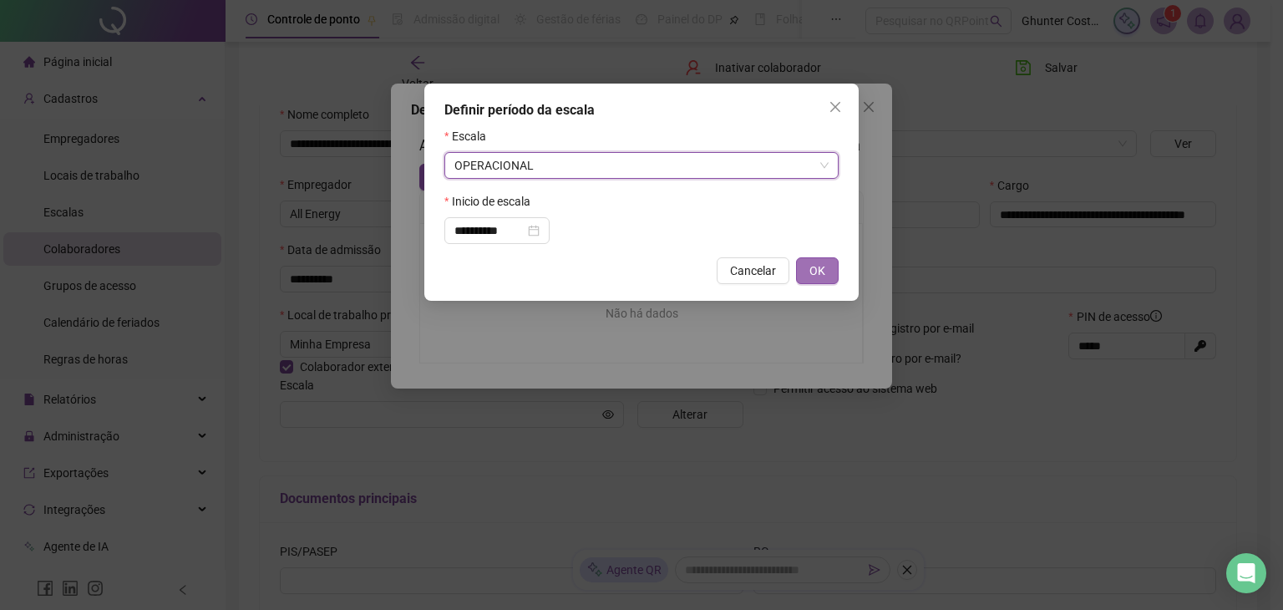
click at [815, 272] on span "OK" at bounding box center [818, 271] width 16 height 18
type input "**********"
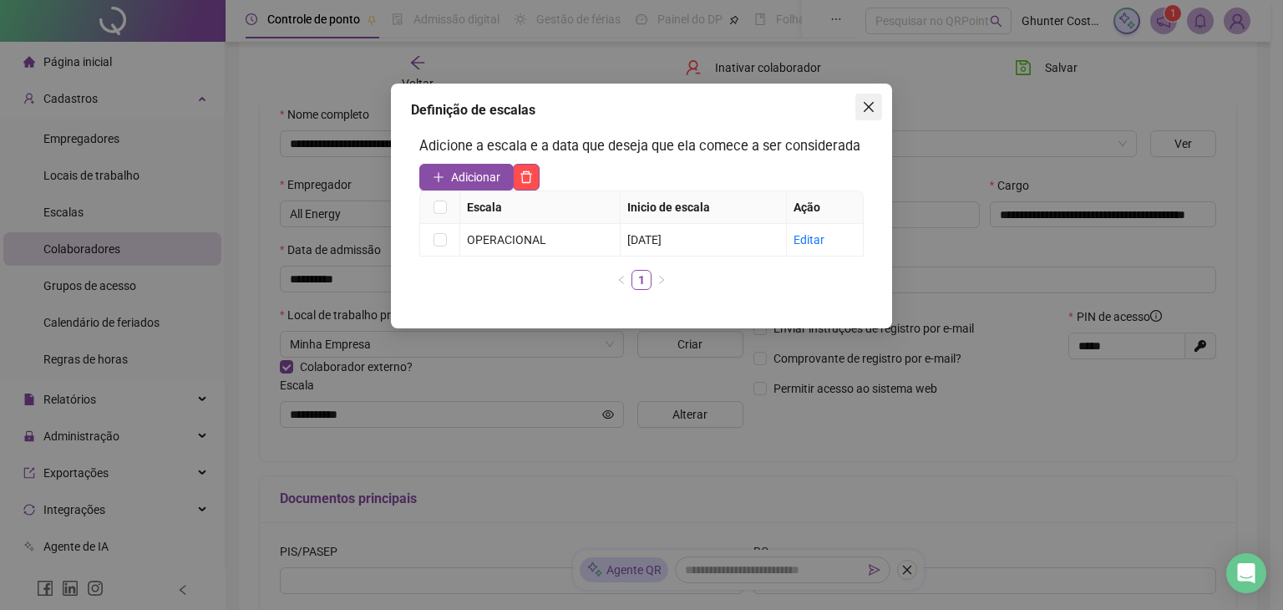
click at [876, 103] on span "Close" at bounding box center [869, 106] width 27 height 13
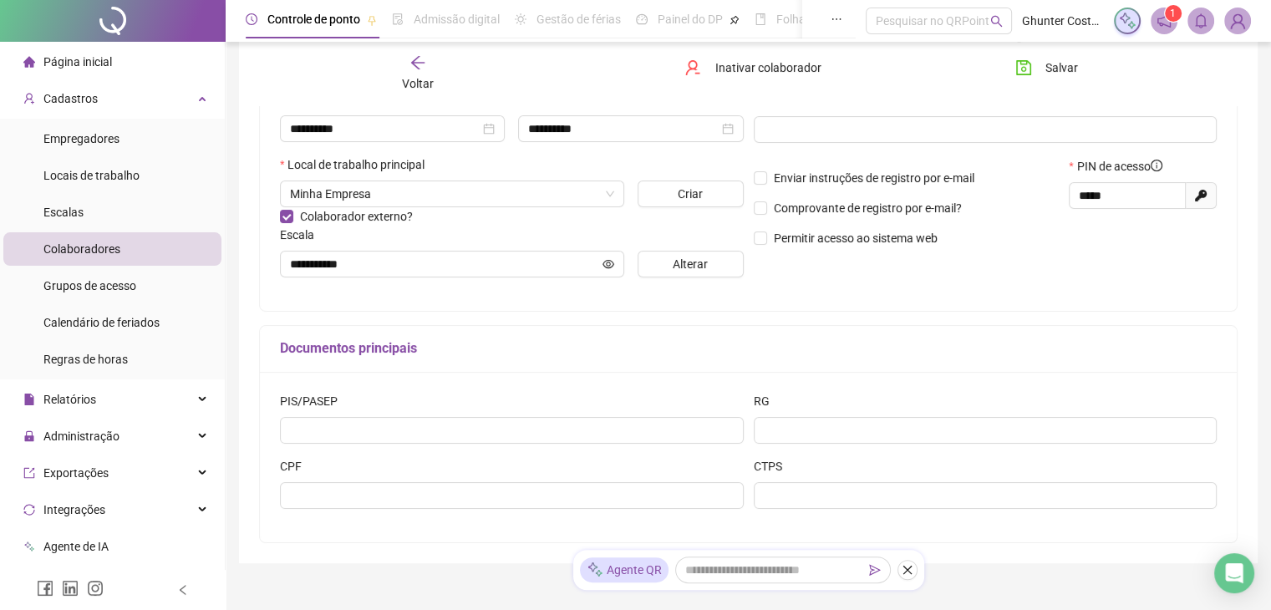
scroll to position [334, 0]
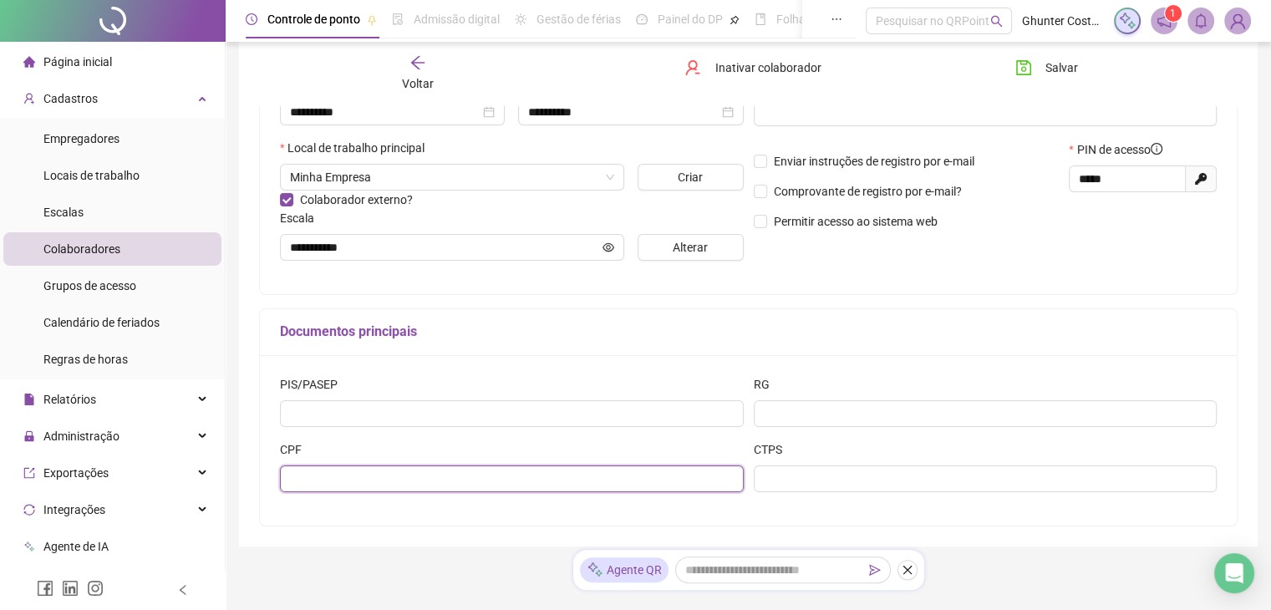
click at [423, 480] on input "text" at bounding box center [512, 478] width 464 height 27
type input "**********"
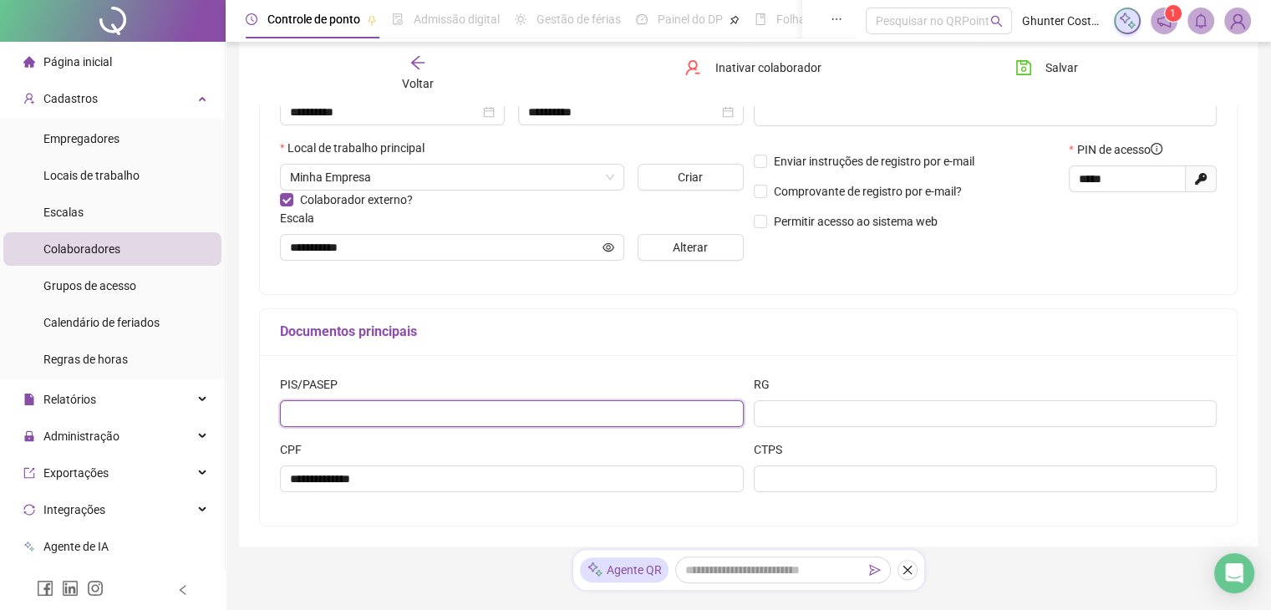
click at [388, 418] on input "text" at bounding box center [512, 413] width 464 height 27
type input "**********"
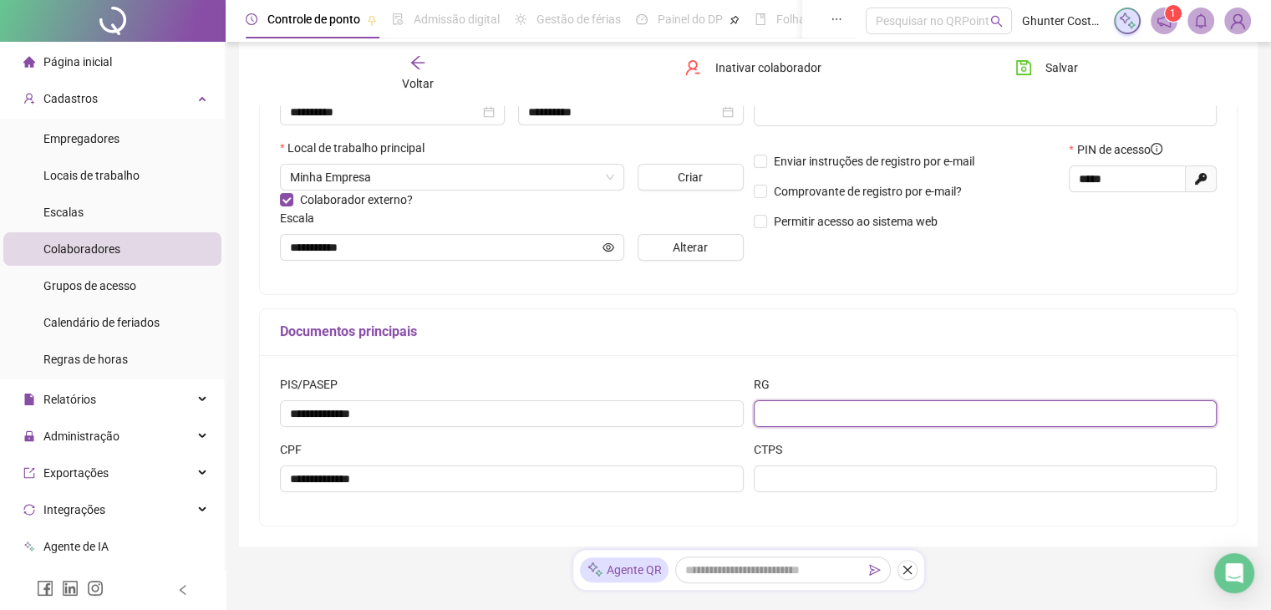
click at [770, 414] on input "text" at bounding box center [986, 413] width 464 height 27
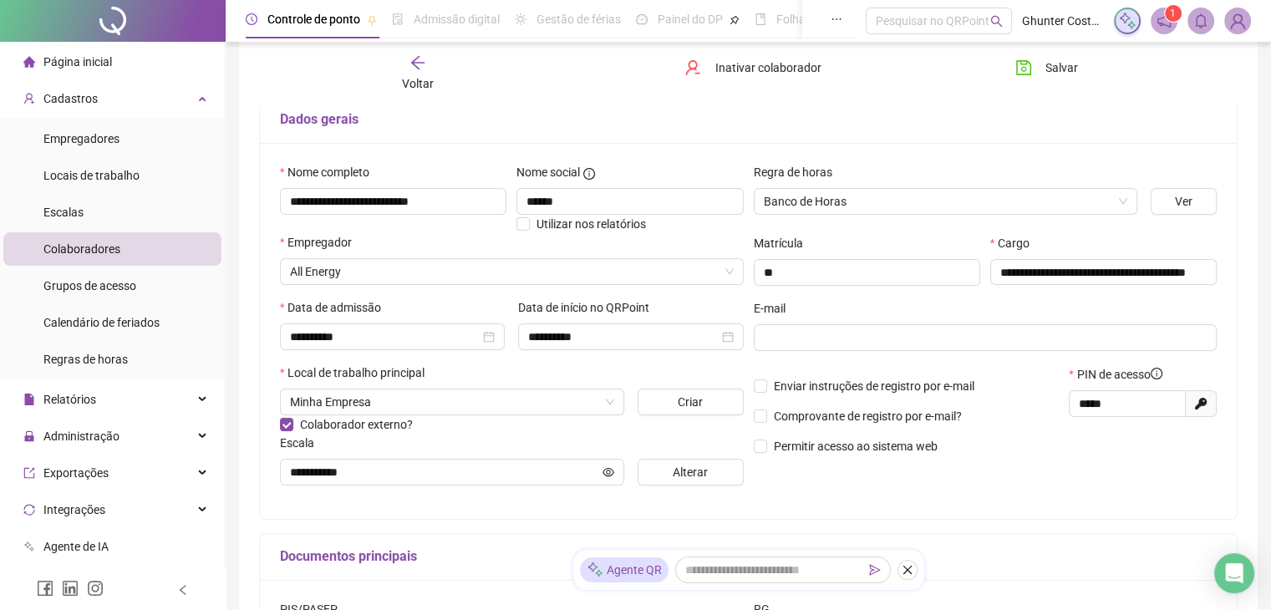
scroll to position [84, 0]
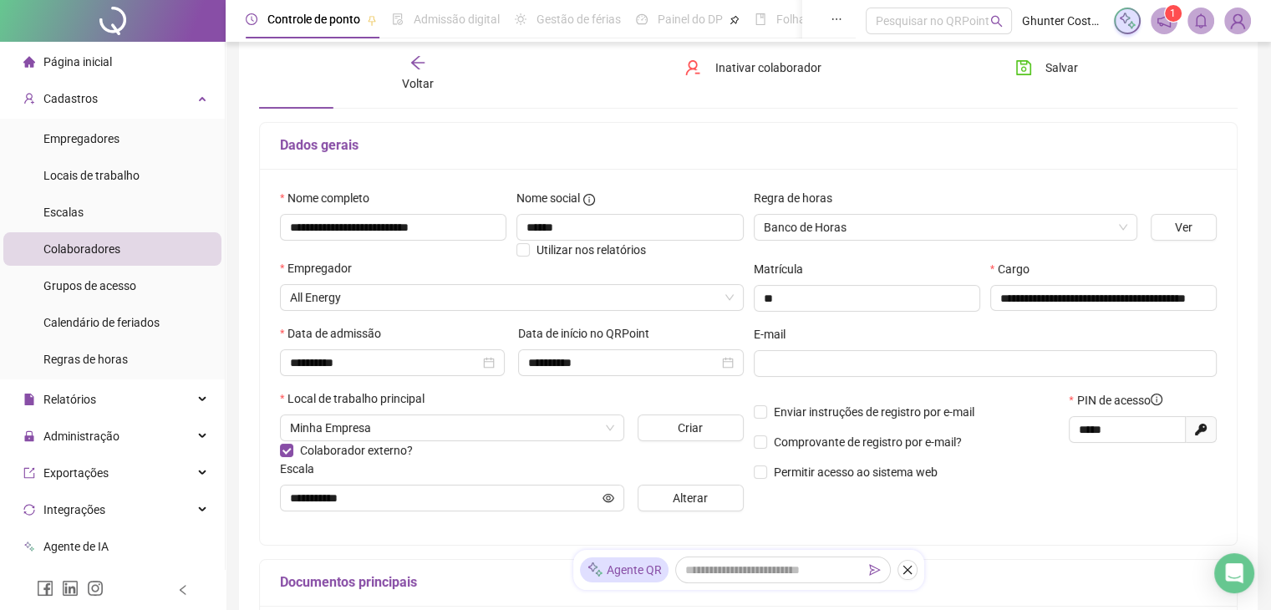
type input "**********"
click at [1207, 432] on span "Gerar novo pin" at bounding box center [1201, 429] width 31 height 27
drag, startPoint x: 1128, startPoint y: 431, endPoint x: 992, endPoint y: 435, distance: 136.3
click at [992, 435] on div "Enviar instruções de registro por e-mail Comprovante de registro por e-mail? Pe…" at bounding box center [986, 442] width 474 height 102
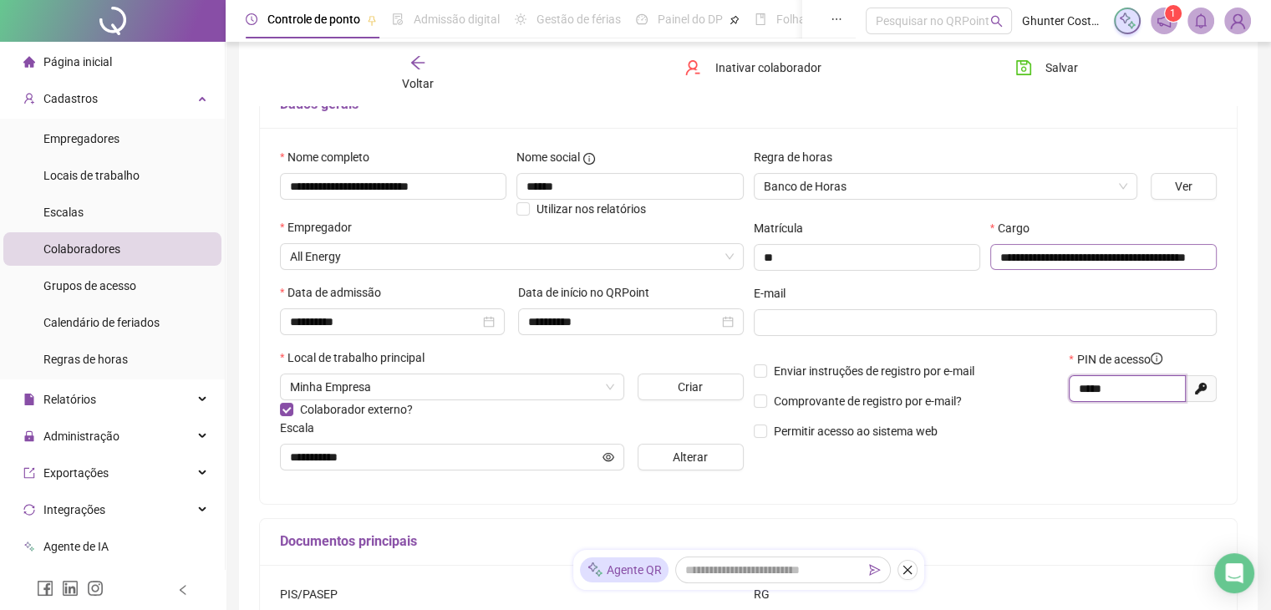
scroll to position [0, 0]
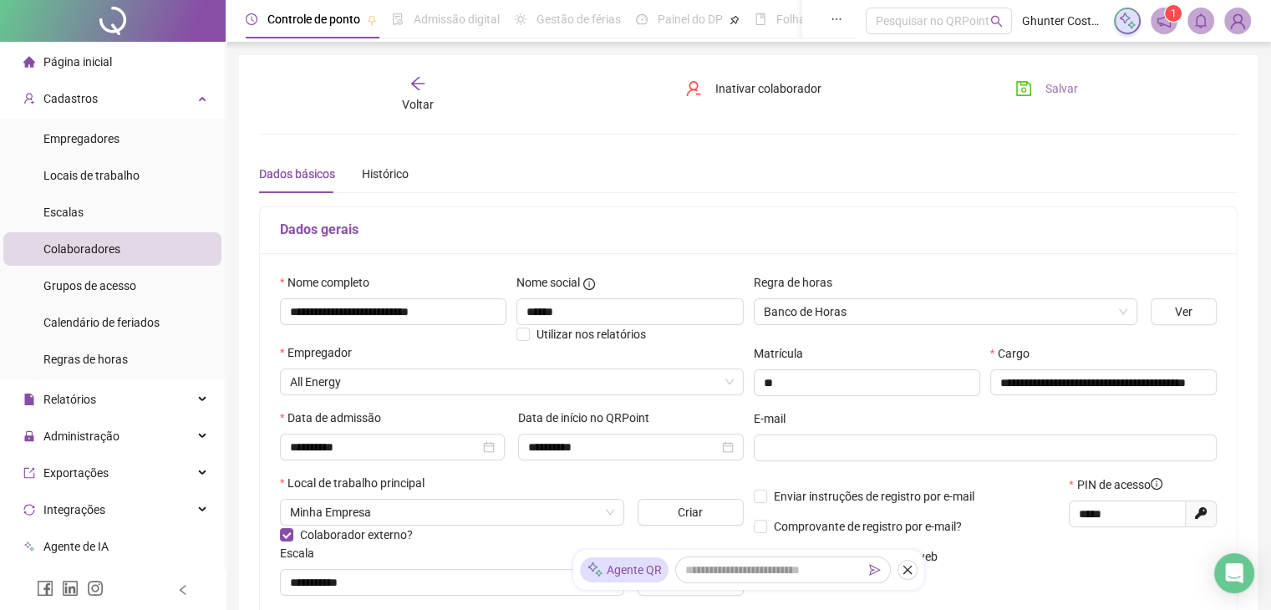
click at [1046, 90] on span "Salvar" at bounding box center [1061, 88] width 33 height 18
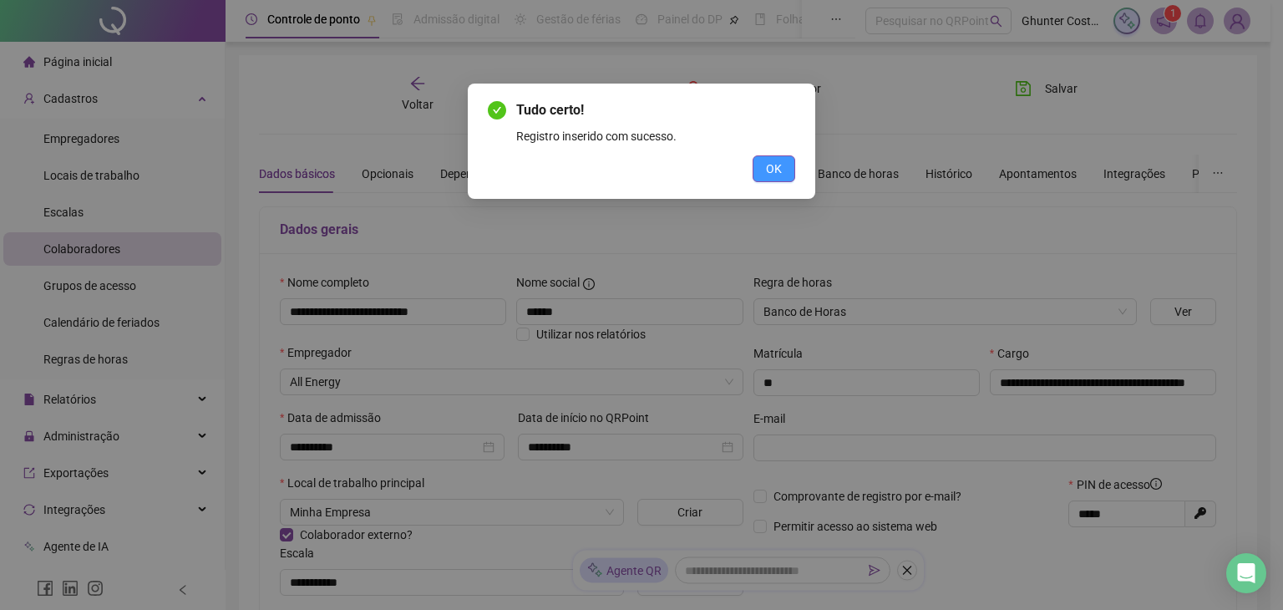
click at [792, 170] on button "OK" at bounding box center [774, 168] width 43 height 27
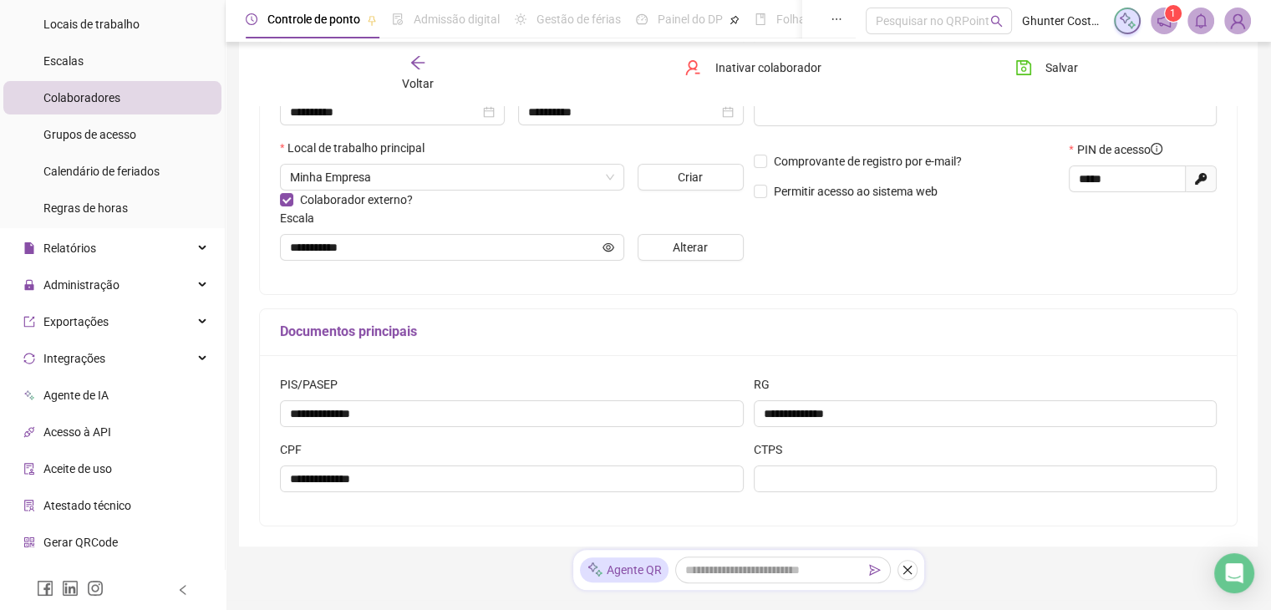
scroll to position [214, 0]
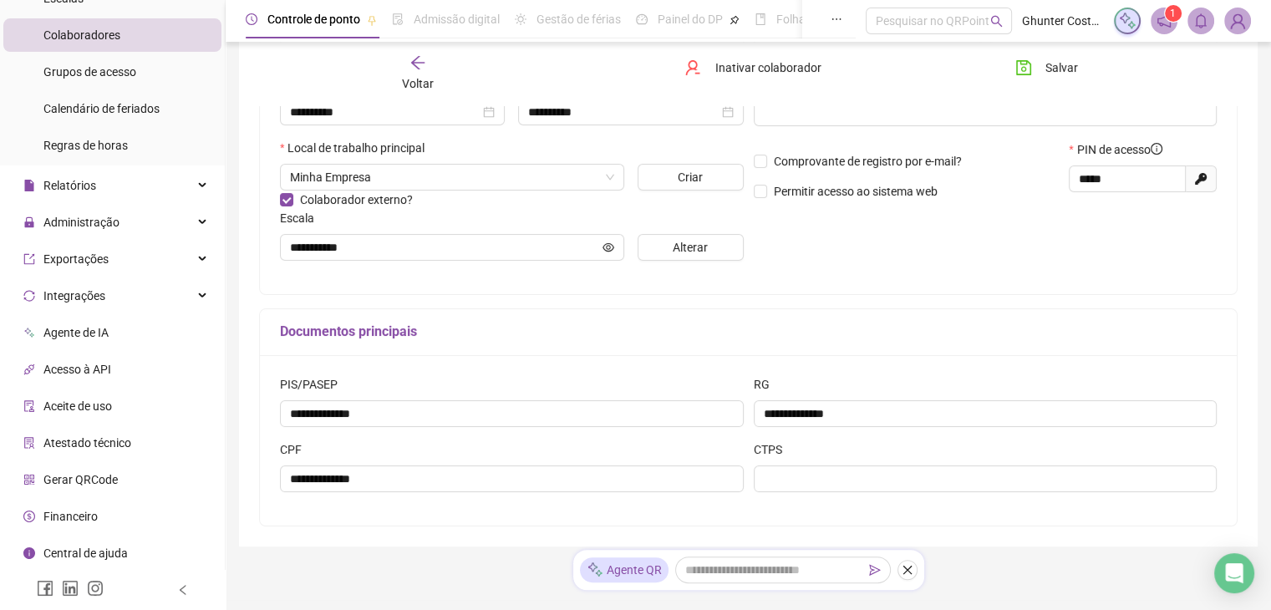
click at [84, 478] on span "Gerar QRCode" at bounding box center [80, 479] width 74 height 13
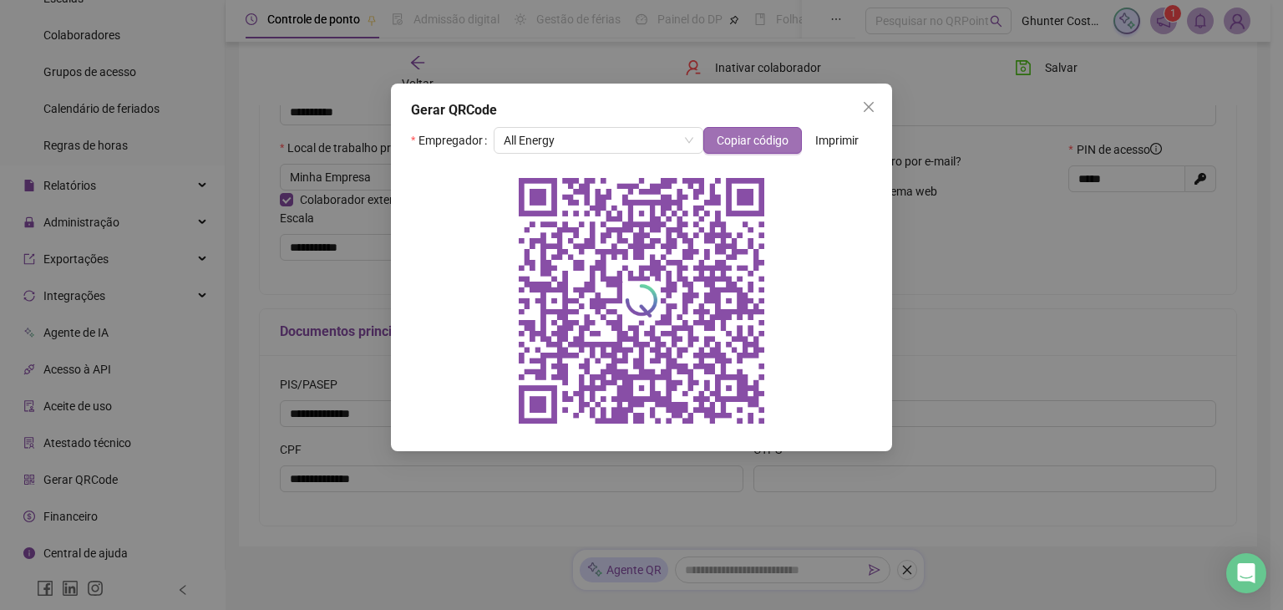
click at [739, 143] on span "Copiar código" at bounding box center [753, 140] width 72 height 18
click at [874, 109] on icon "close" at bounding box center [868, 106] width 13 height 13
